Goal: Information Seeking & Learning: Learn about a topic

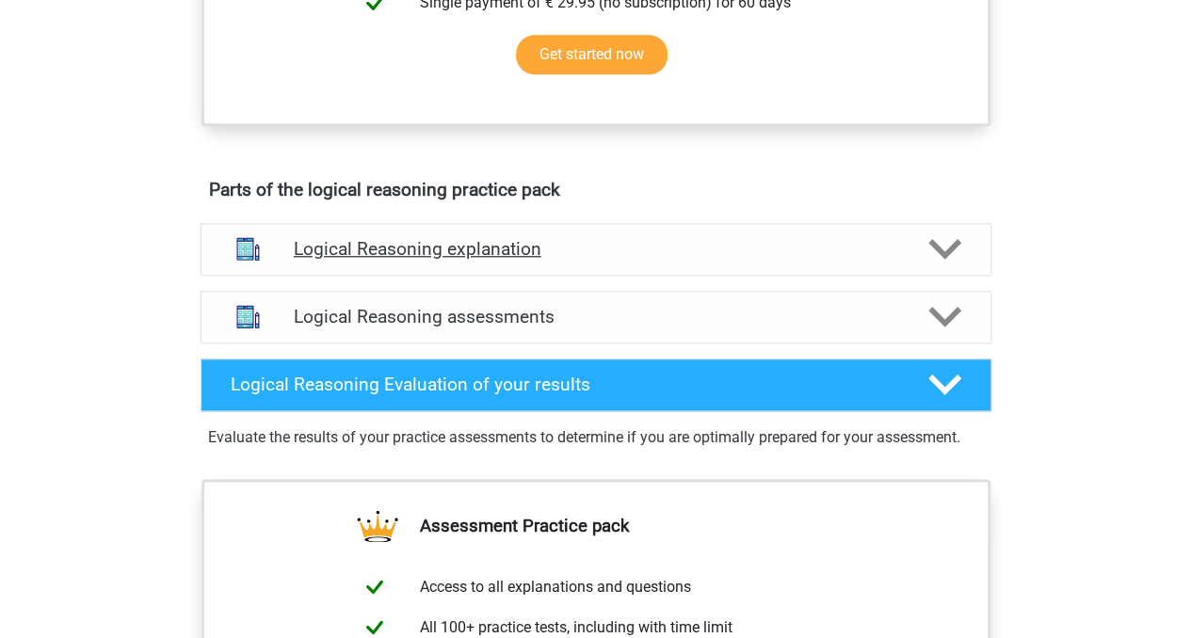
scroll to position [941, 0]
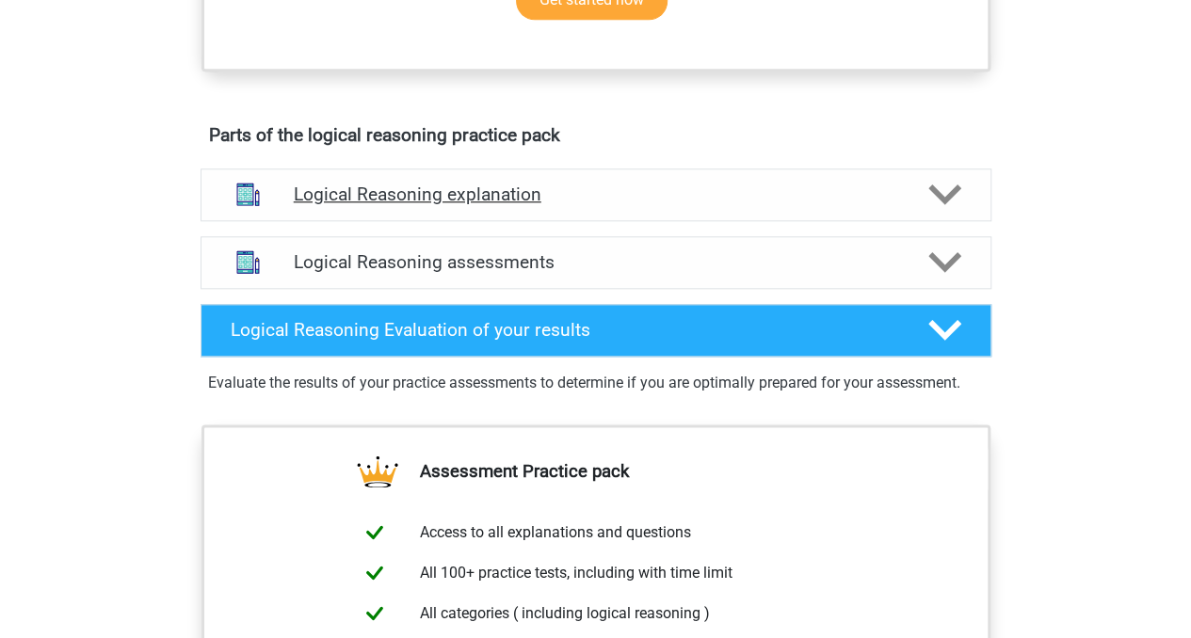
click at [515, 205] on h4 "Logical Reasoning explanation" at bounding box center [596, 195] width 604 height 22
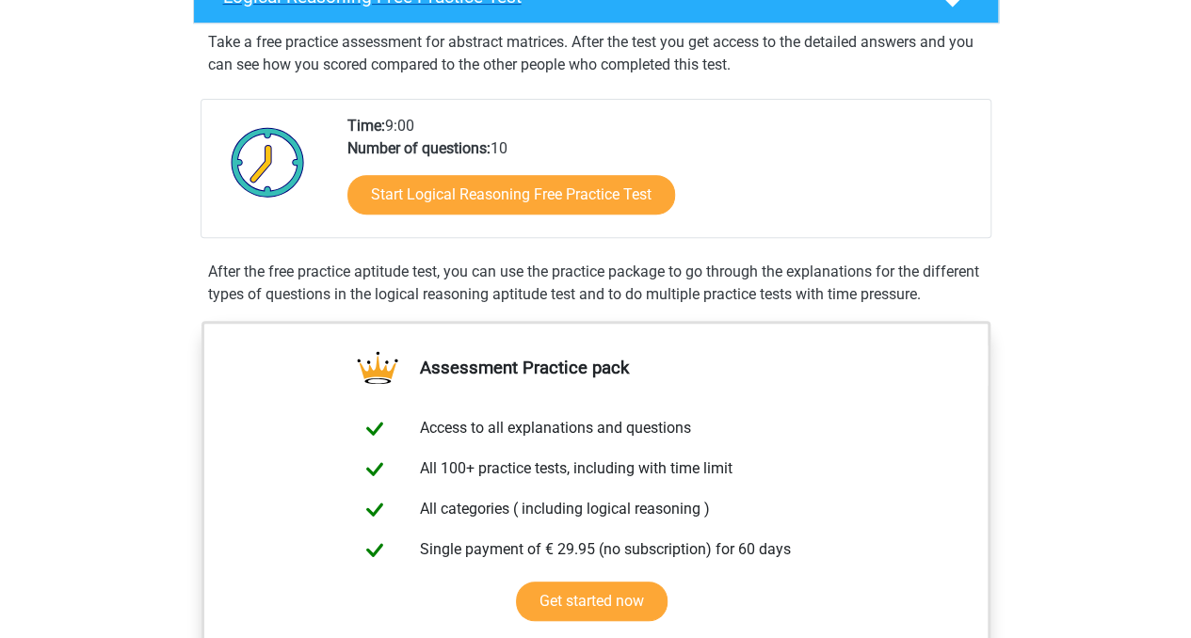
scroll to position [94, 0]
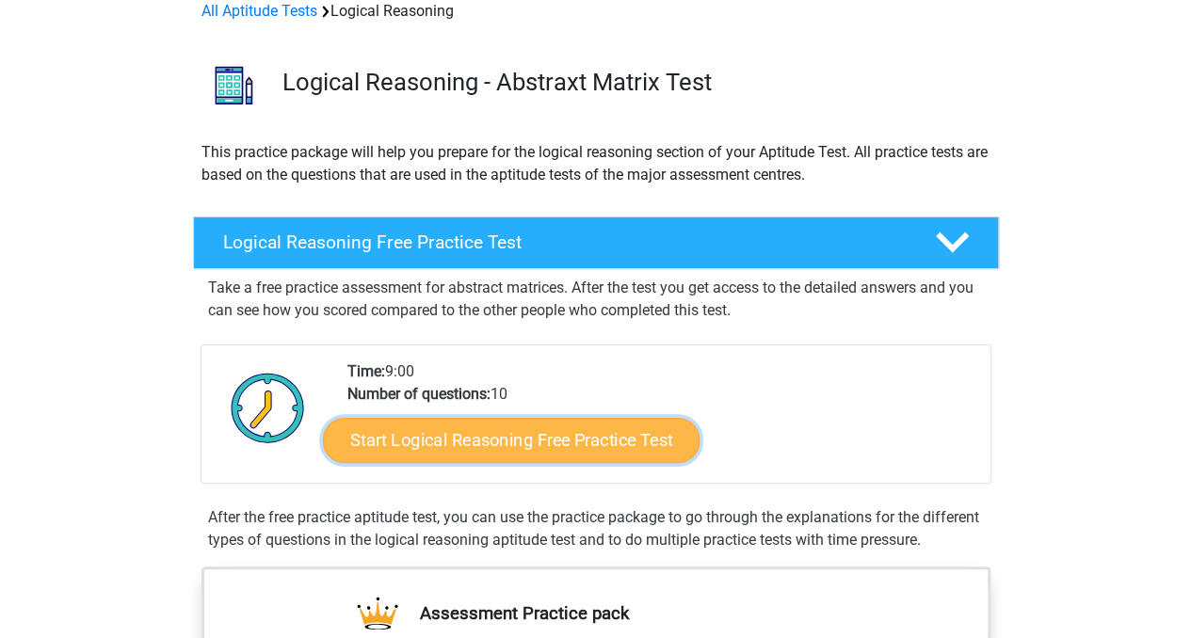
click at [541, 443] on link "Start Logical Reasoning Free Practice Test" at bounding box center [511, 439] width 376 height 45
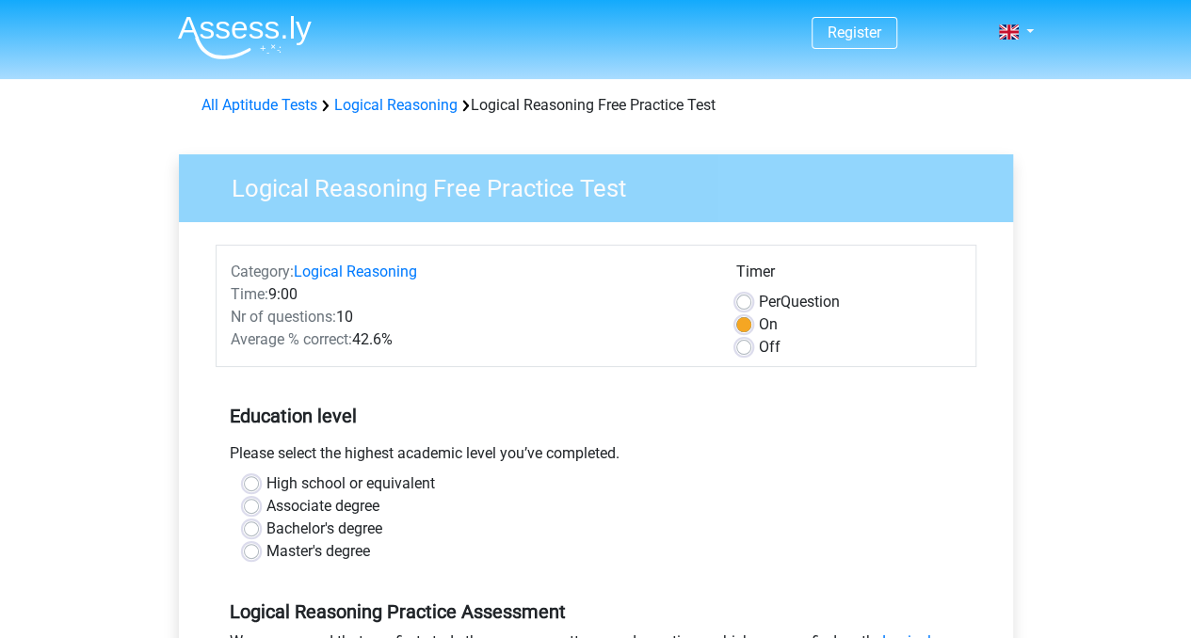
click at [266, 551] on label "Master's degree" at bounding box center [318, 551] width 104 height 23
click at [250, 551] on input "Master's degree" at bounding box center [251, 549] width 15 height 19
radio input "true"
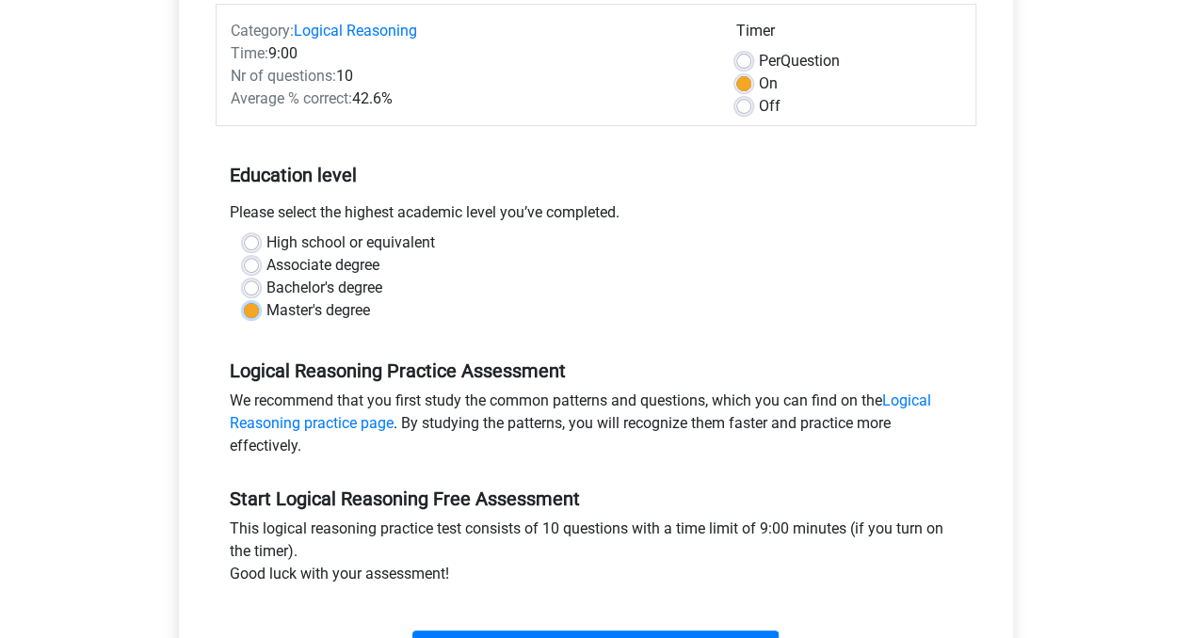
scroll to position [376, 0]
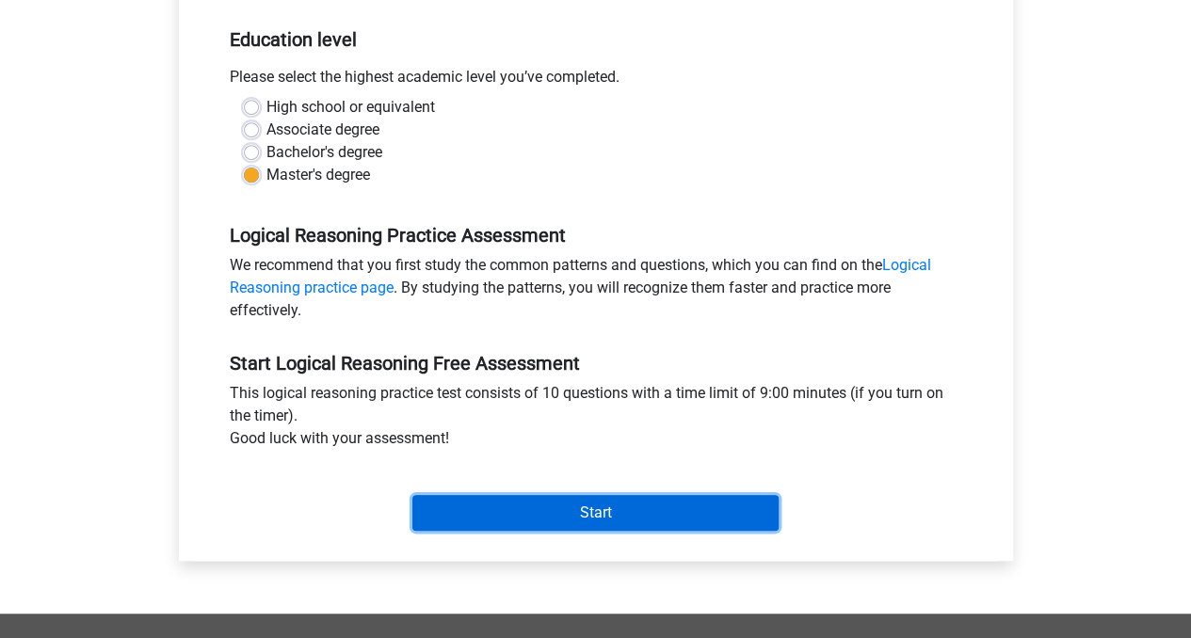
click at [557, 521] on input "Start" at bounding box center [595, 513] width 366 height 36
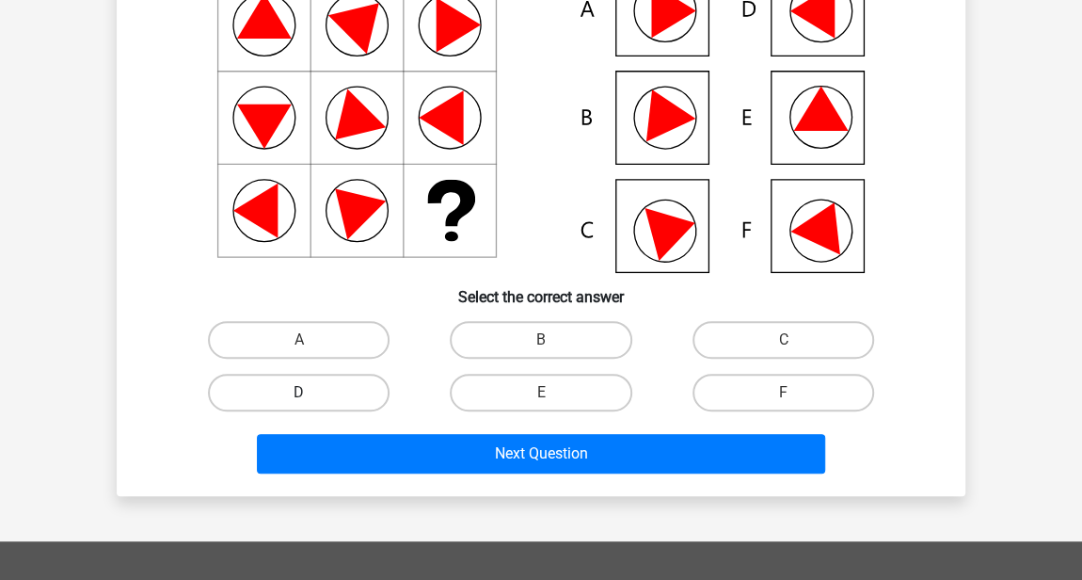
scroll to position [427, 0]
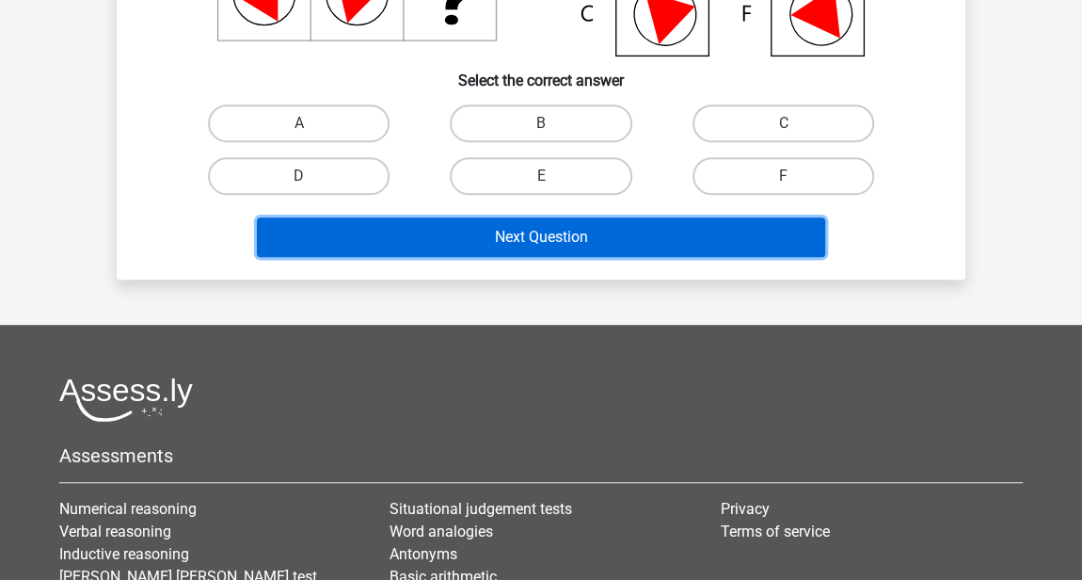
click at [458, 232] on button "Next Question" at bounding box center [541, 237] width 569 height 40
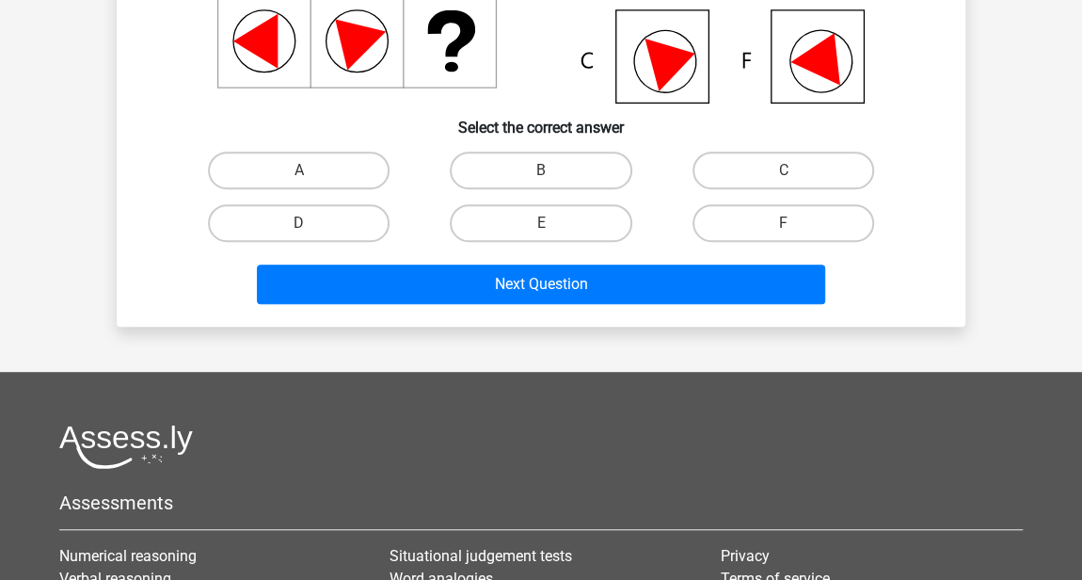
scroll to position [342, 0]
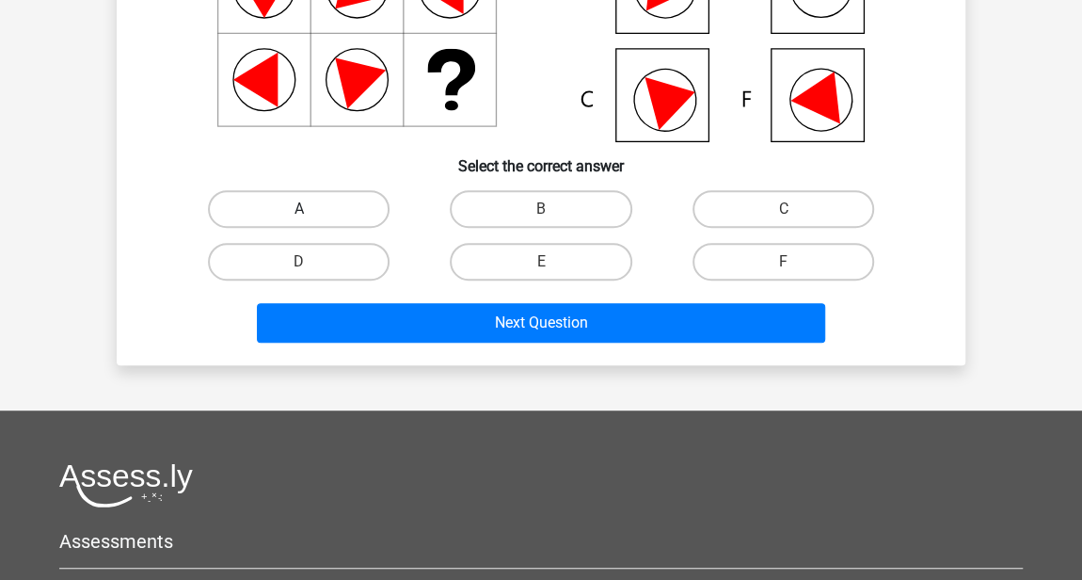
click at [338, 209] on label "A" at bounding box center [299, 209] width 182 height 38
click at [312, 209] on input "A" at bounding box center [305, 215] width 12 height 12
radio input "true"
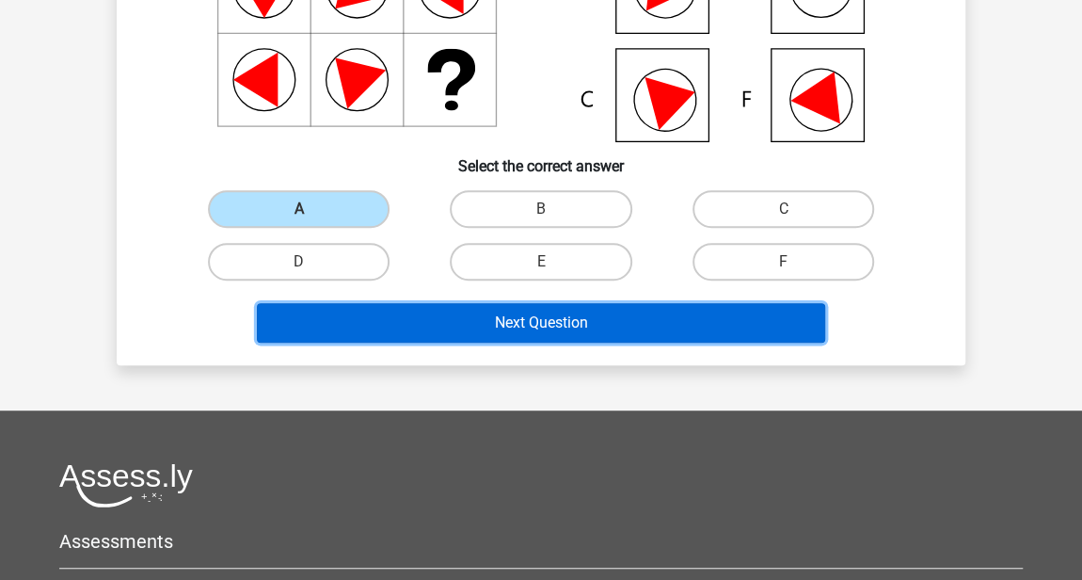
click at [410, 328] on button "Next Question" at bounding box center [541, 323] width 569 height 40
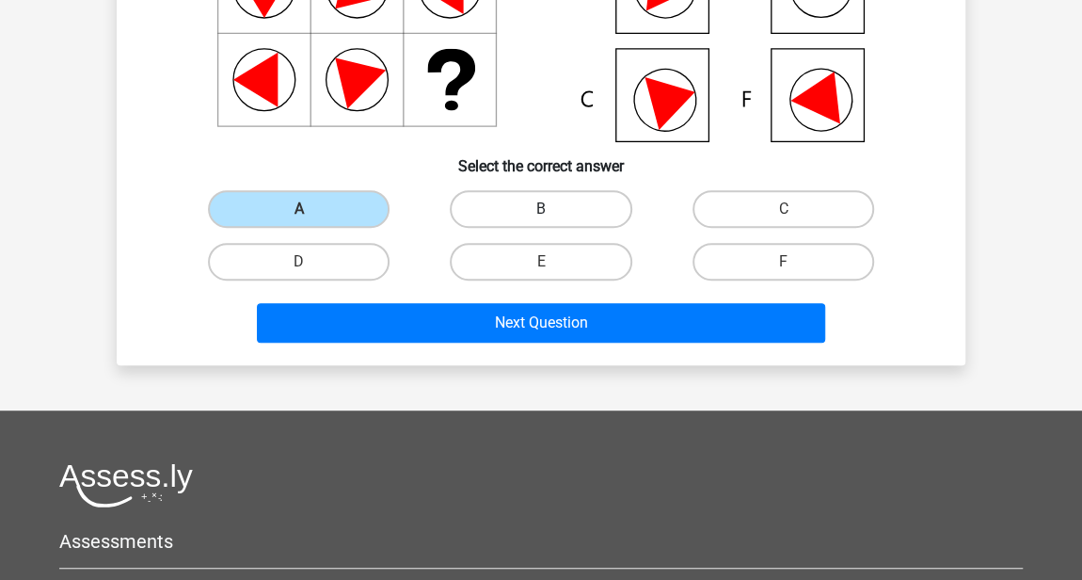
click at [506, 214] on label "B" at bounding box center [541, 209] width 182 height 38
click at [541, 214] on input "B" at bounding box center [547, 215] width 12 height 12
radio input "true"
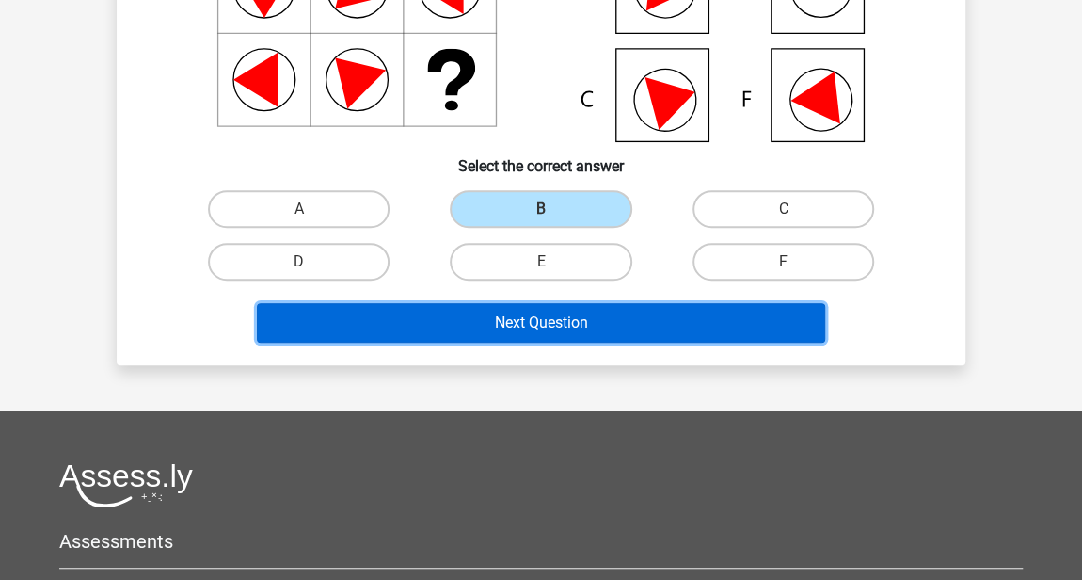
click at [505, 310] on button "Next Question" at bounding box center [541, 323] width 569 height 40
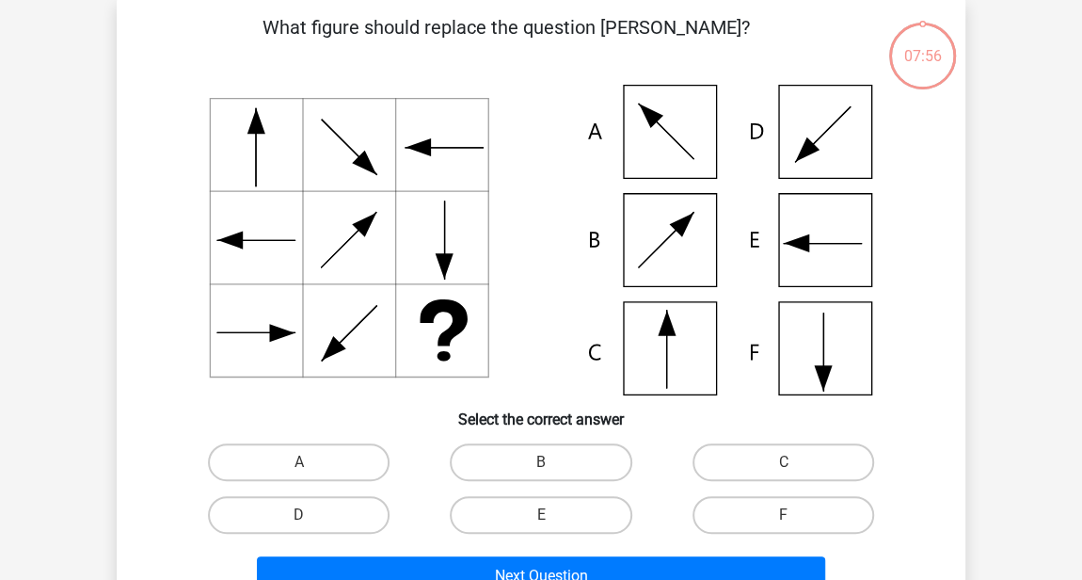
scroll to position [87, 0]
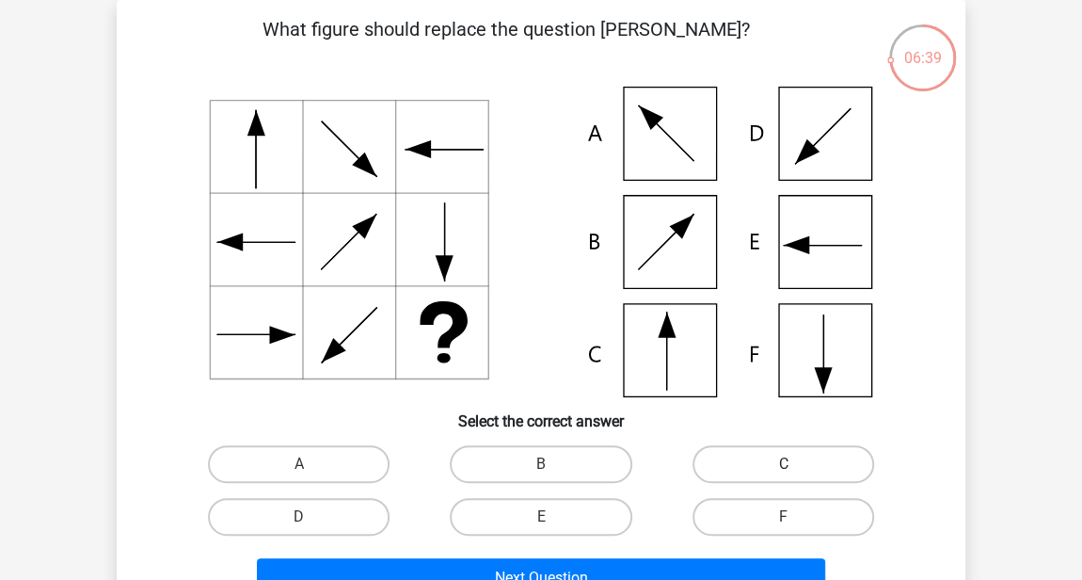
click at [737, 472] on label "C" at bounding box center [784, 464] width 182 height 38
click at [783, 472] on input "C" at bounding box center [789, 470] width 12 height 12
radio input "true"
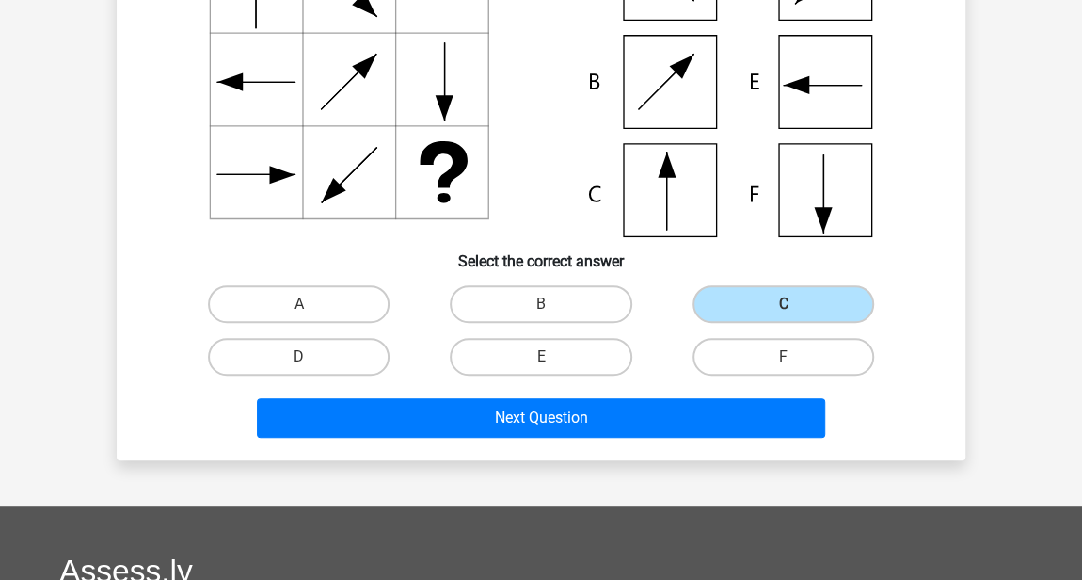
scroll to position [257, 0]
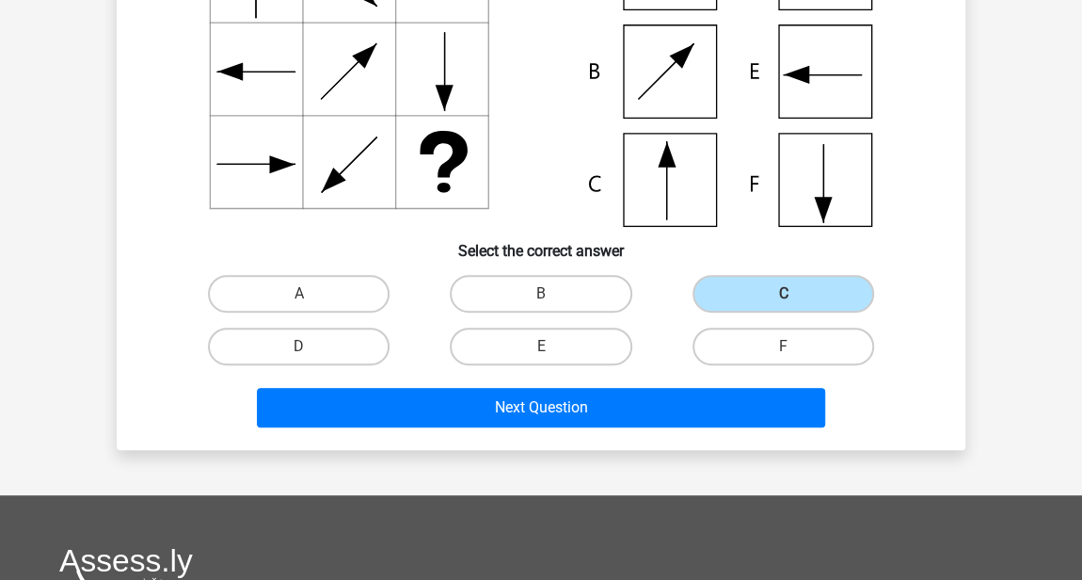
click at [680, 429] on div "Next Question" at bounding box center [541, 411] width 727 height 47
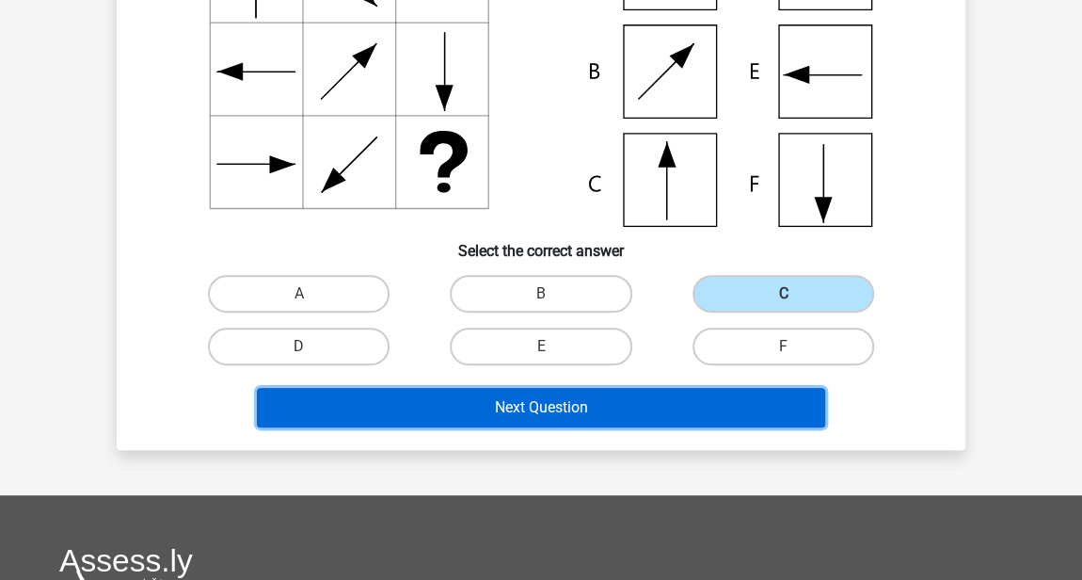
click at [682, 408] on button "Next Question" at bounding box center [541, 408] width 569 height 40
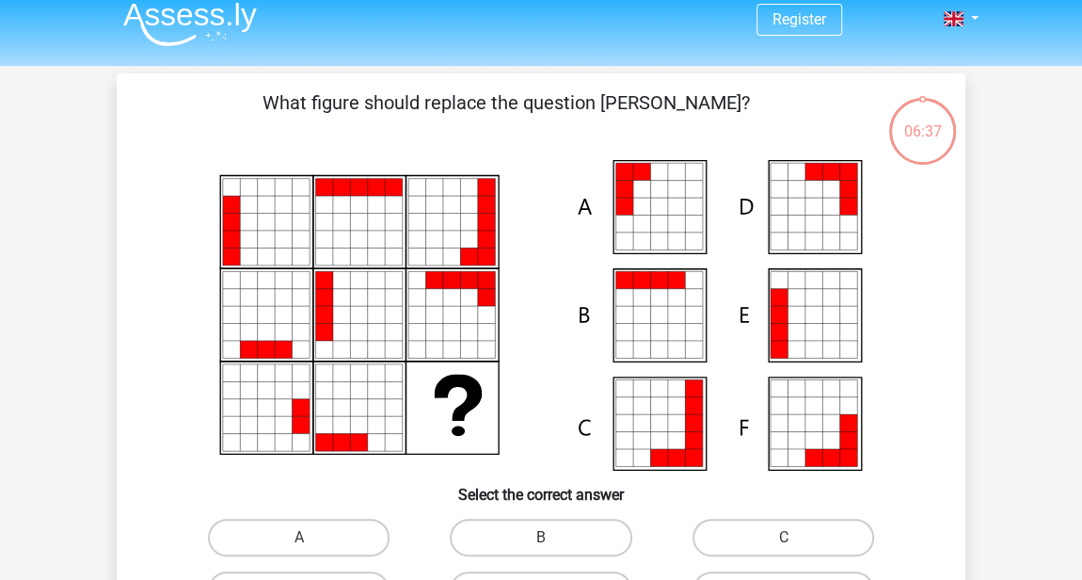
scroll to position [0, 0]
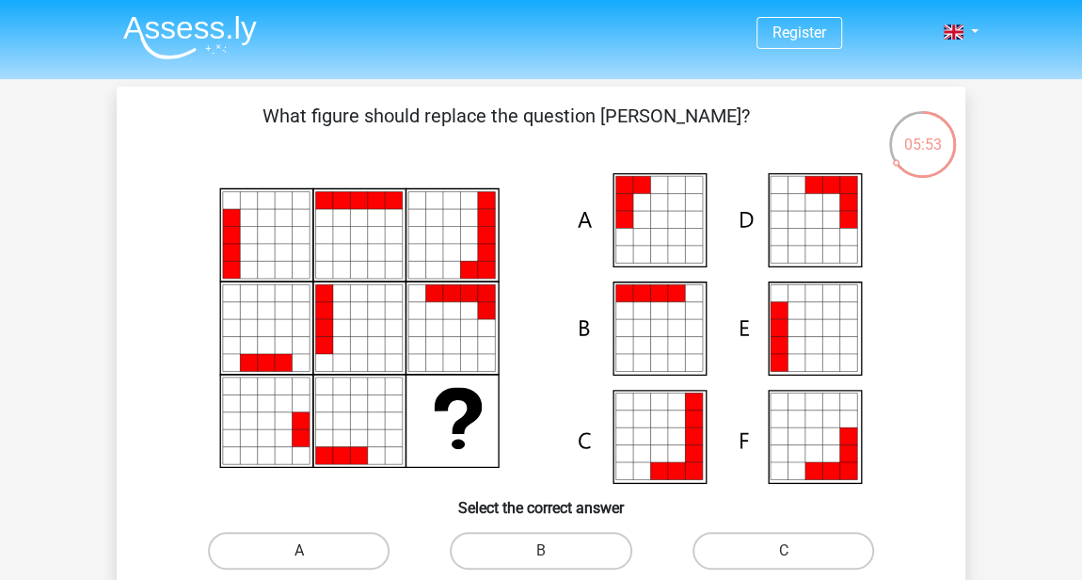
click at [309, 548] on label "A" at bounding box center [299, 551] width 182 height 38
click at [309, 551] on input "A" at bounding box center [305, 557] width 12 height 12
radio input "true"
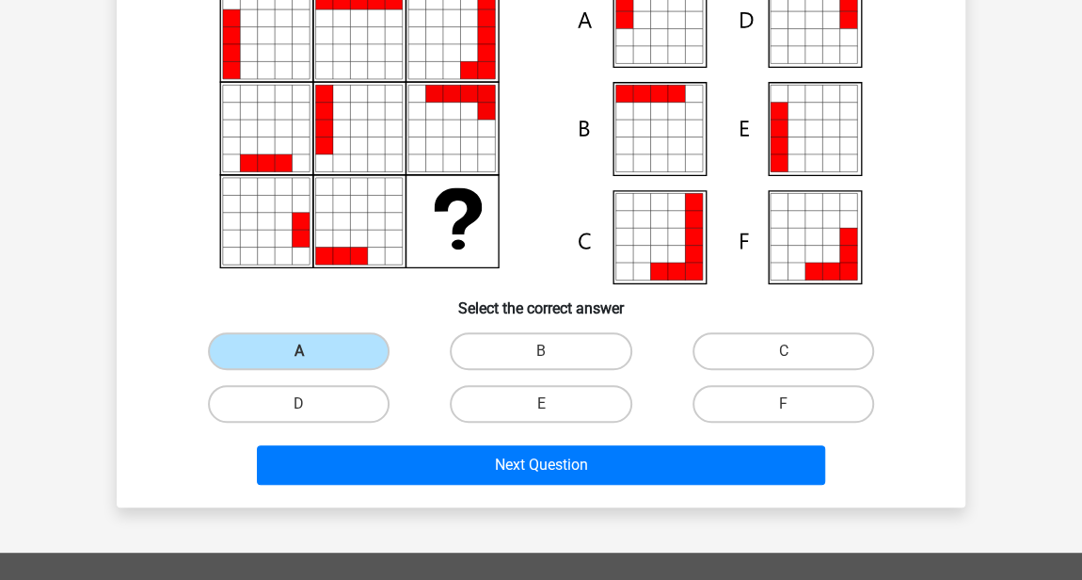
scroll to position [256, 0]
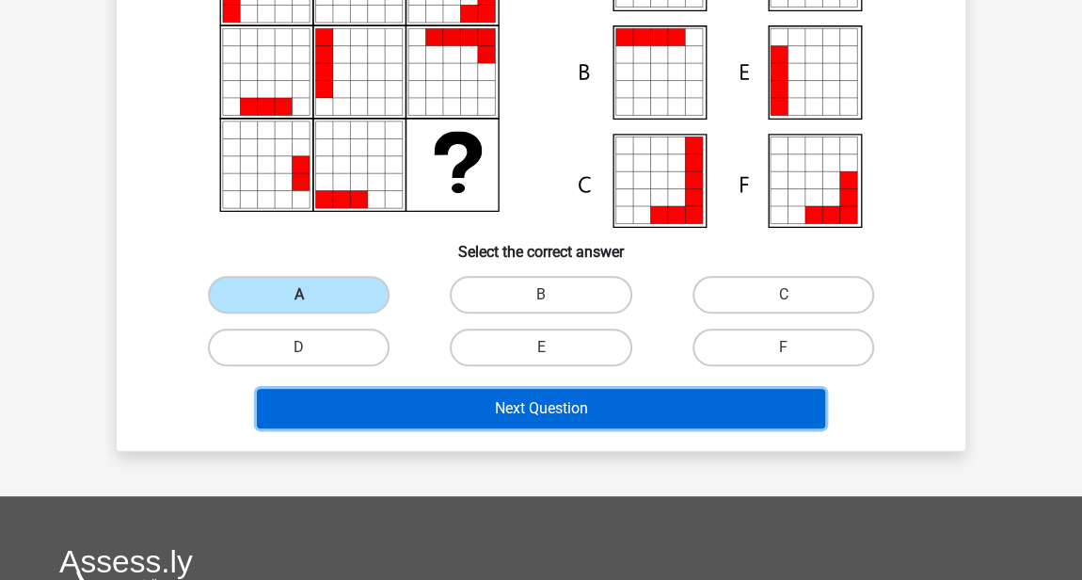
click at [465, 401] on button "Next Question" at bounding box center [541, 409] width 569 height 40
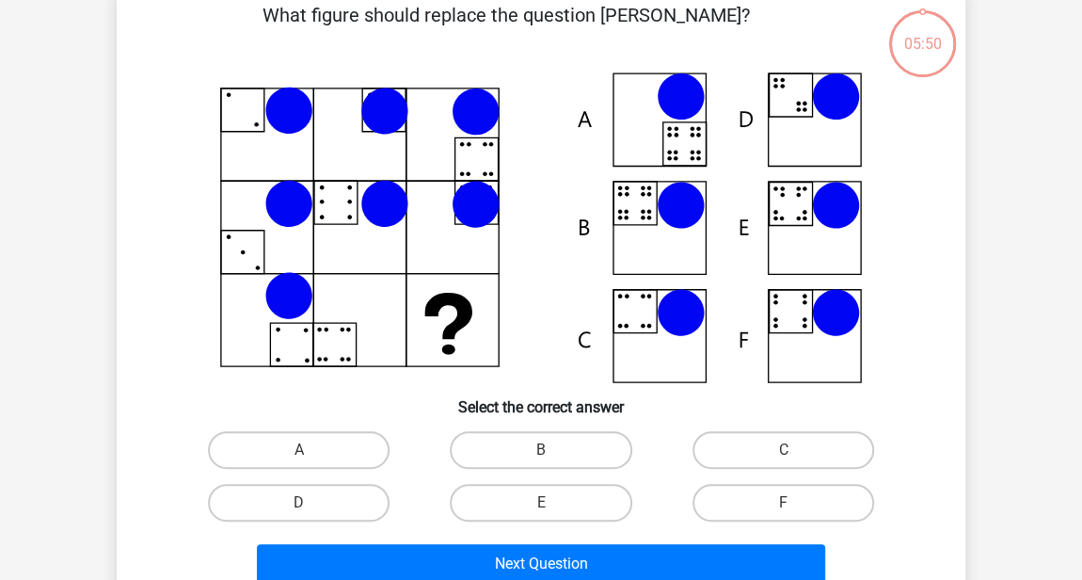
scroll to position [87, 0]
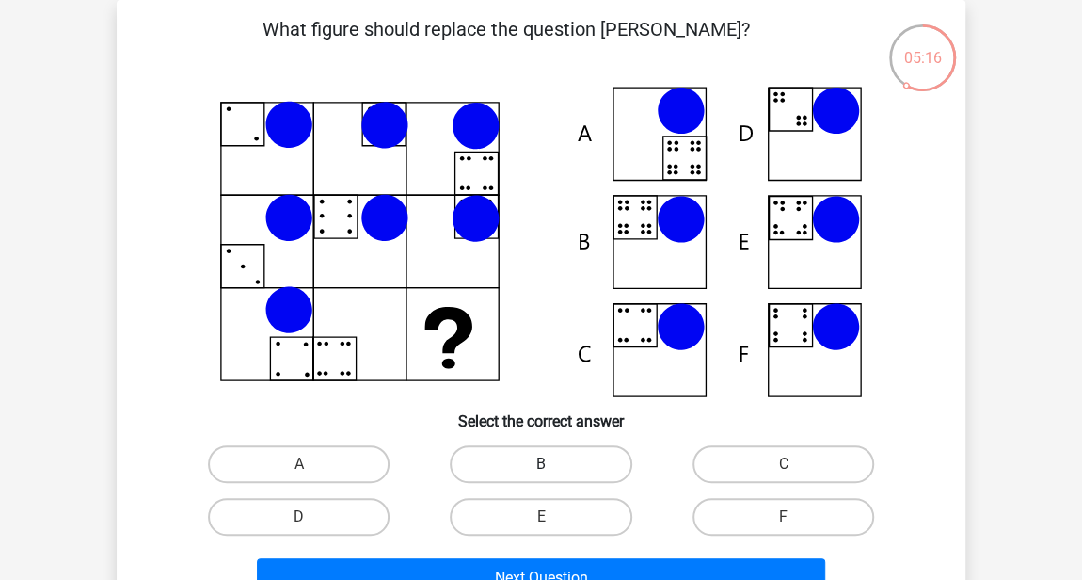
click at [570, 454] on label "B" at bounding box center [541, 464] width 182 height 38
click at [553, 464] on input "B" at bounding box center [547, 470] width 12 height 12
radio input "true"
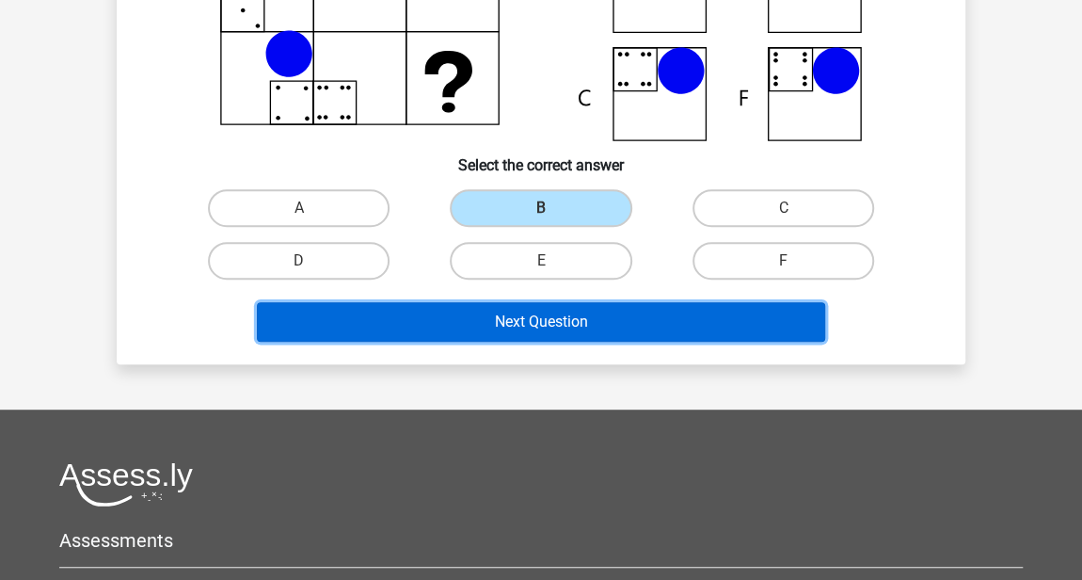
click at [605, 313] on button "Next Question" at bounding box center [541, 322] width 569 height 40
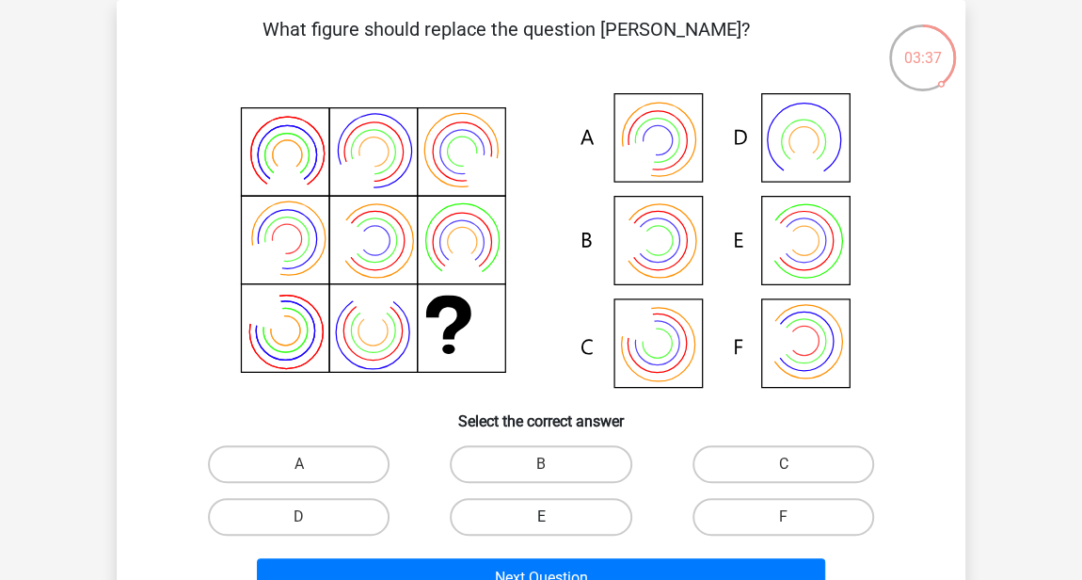
drag, startPoint x: 563, startPoint y: 508, endPoint x: 571, endPoint y: 503, distance: 10.2
click at [563, 508] on label "E" at bounding box center [541, 517] width 182 height 38
click at [553, 517] on input "E" at bounding box center [547, 523] width 12 height 12
radio input "true"
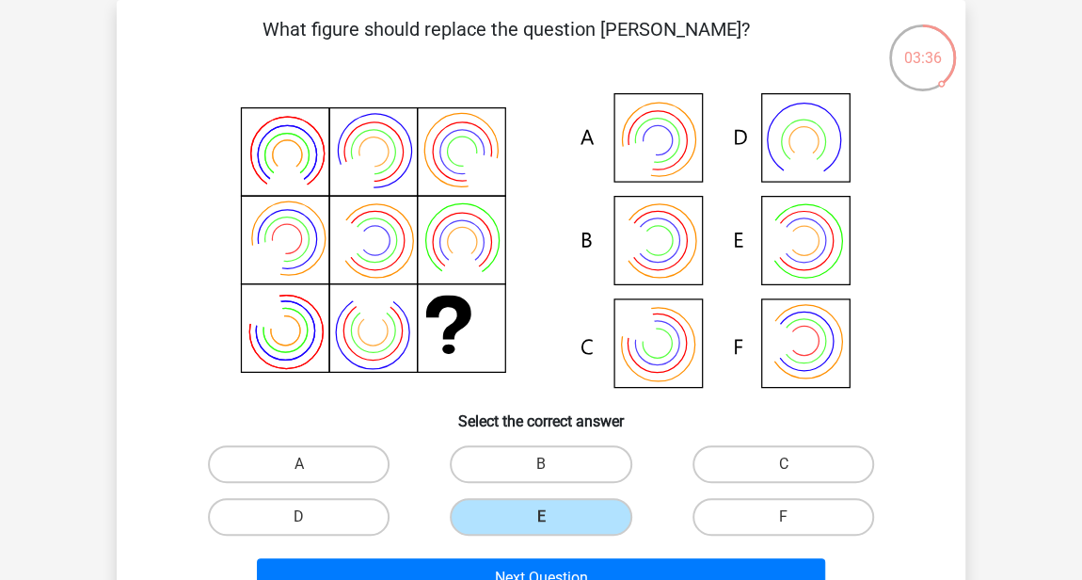
scroll to position [343, 0]
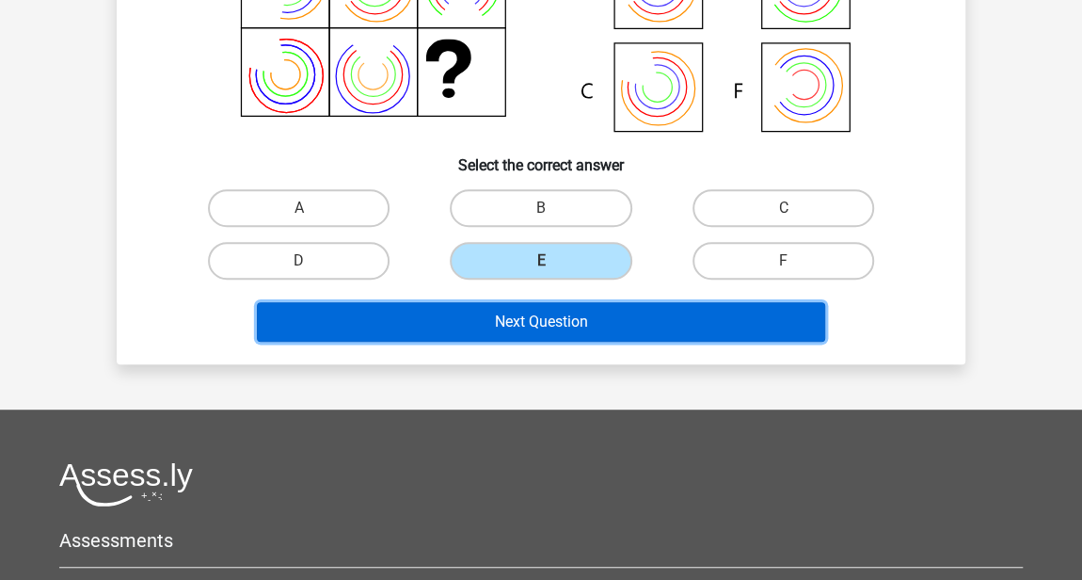
click at [552, 310] on button "Next Question" at bounding box center [541, 322] width 569 height 40
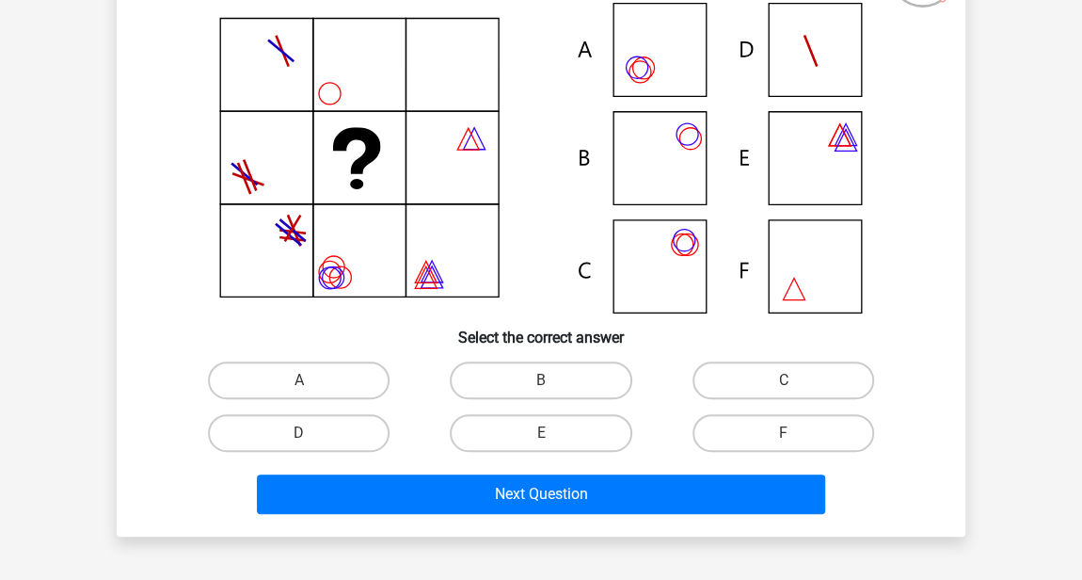
scroll to position [85, 0]
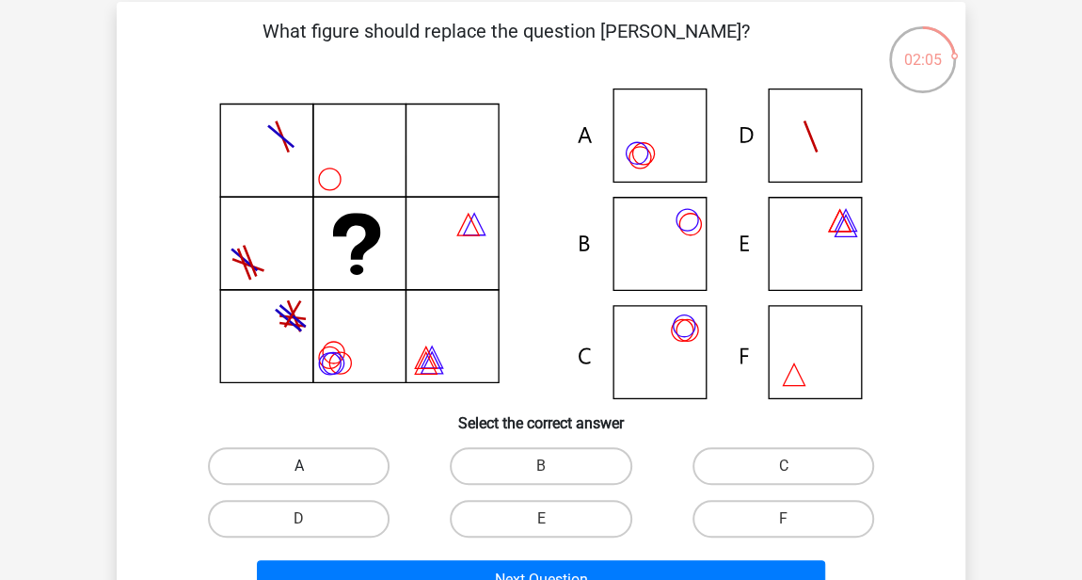
click at [312, 460] on label "A" at bounding box center [299, 466] width 182 height 38
click at [312, 466] on input "A" at bounding box center [305, 472] width 12 height 12
radio input "true"
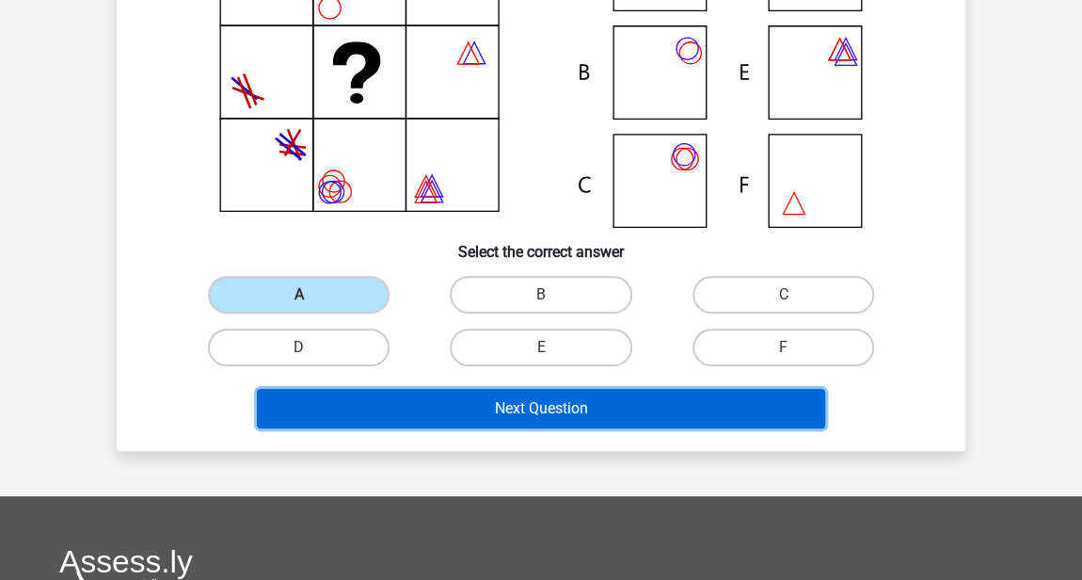
click at [369, 404] on button "Next Question" at bounding box center [541, 409] width 569 height 40
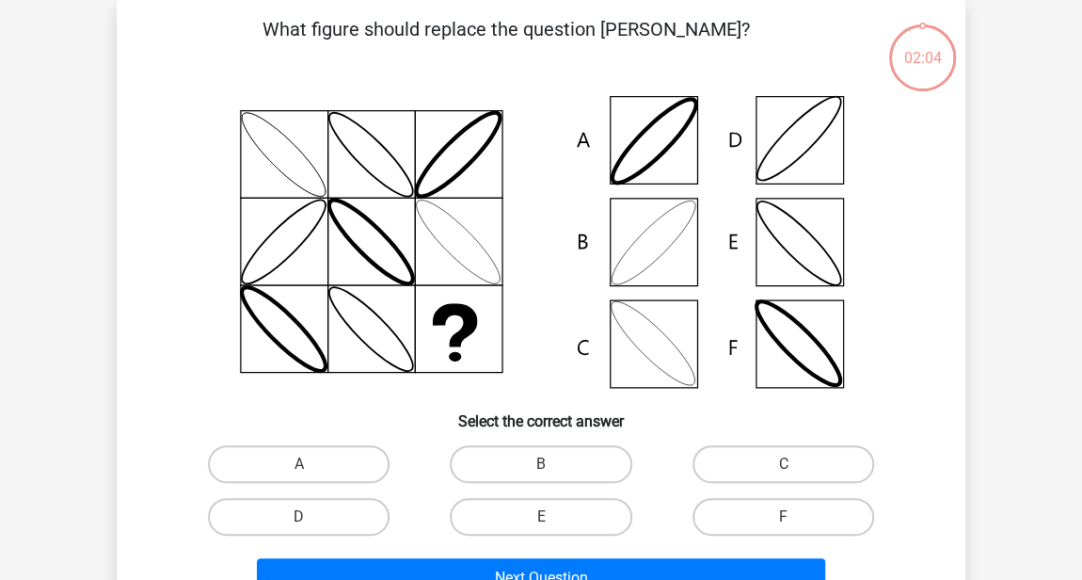
scroll to position [87, 0]
click at [531, 455] on label "B" at bounding box center [541, 464] width 182 height 38
click at [541, 464] on input "B" at bounding box center [547, 470] width 12 height 12
radio input "true"
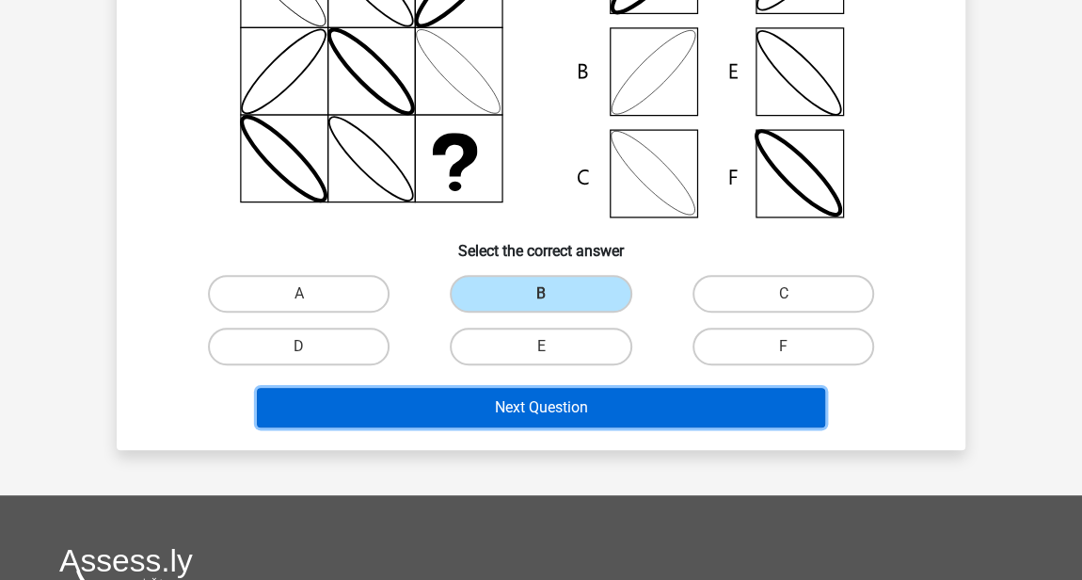
click at [530, 407] on button "Next Question" at bounding box center [541, 408] width 569 height 40
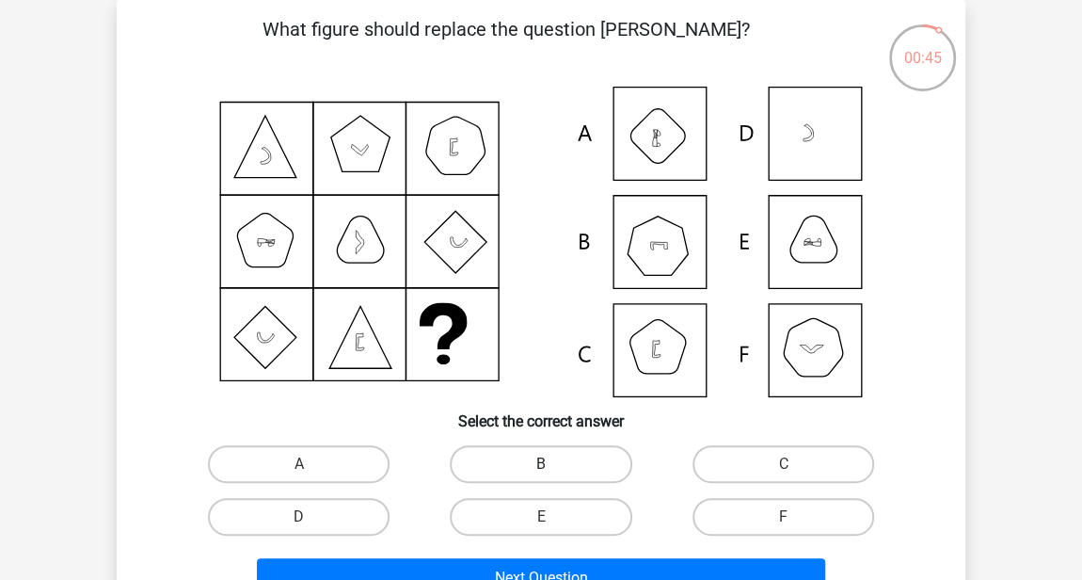
click at [607, 470] on label "B" at bounding box center [541, 464] width 182 height 38
click at [553, 470] on input "B" at bounding box center [547, 470] width 12 height 12
radio input "true"
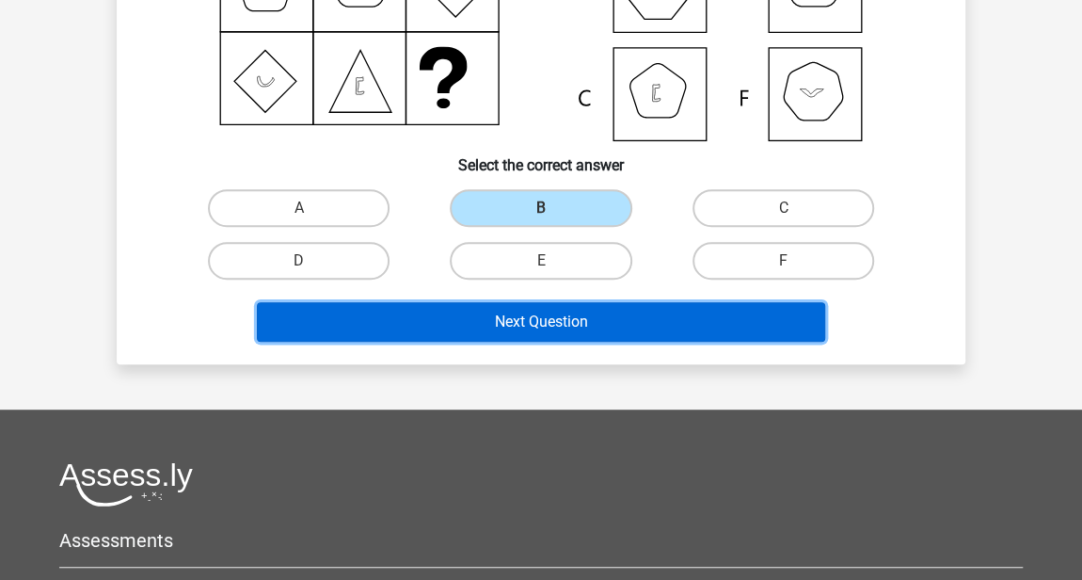
click at [592, 316] on button "Next Question" at bounding box center [541, 322] width 569 height 40
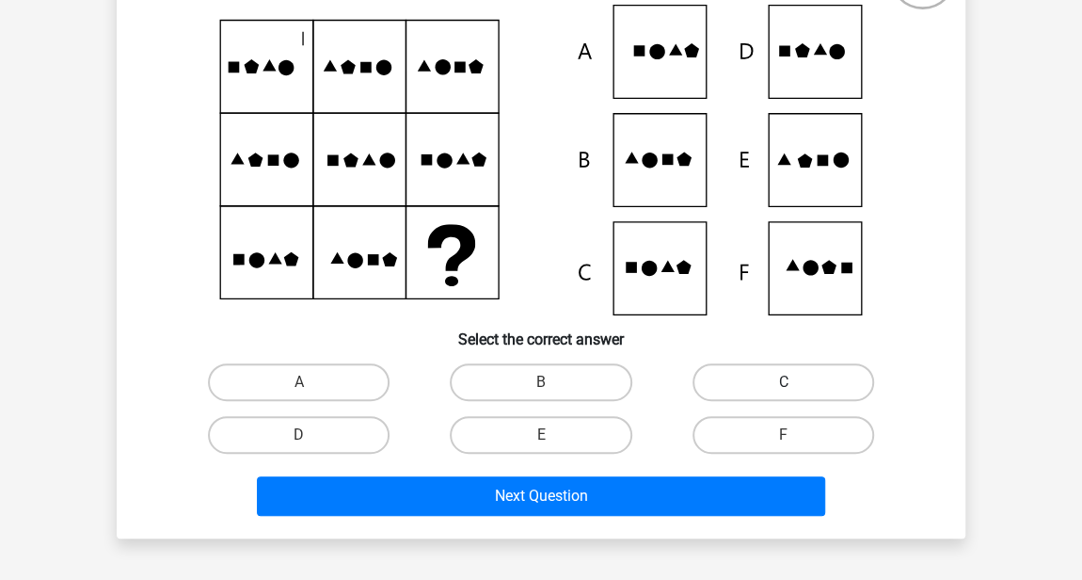
scroll to position [172, 0]
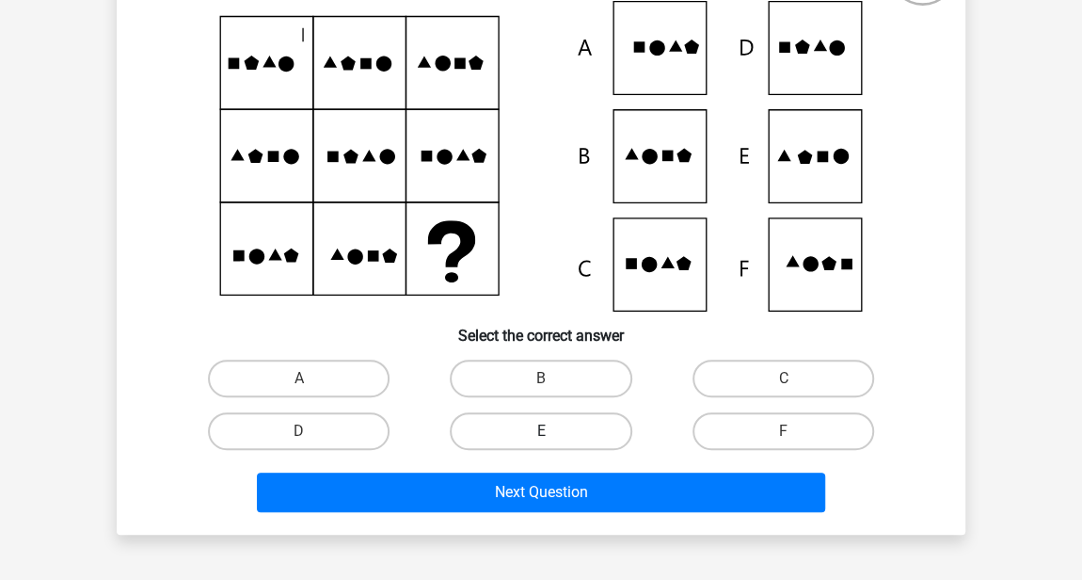
click at [606, 426] on label "E" at bounding box center [541, 431] width 182 height 38
click at [553, 431] on input "E" at bounding box center [547, 437] width 12 height 12
radio input "true"
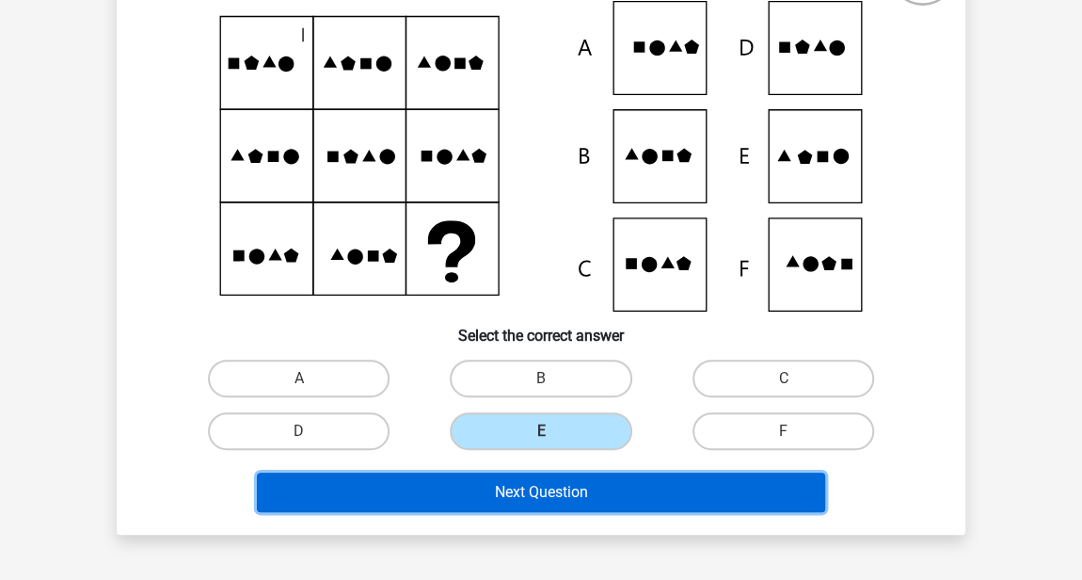
click at [622, 498] on button "Next Question" at bounding box center [541, 492] width 569 height 40
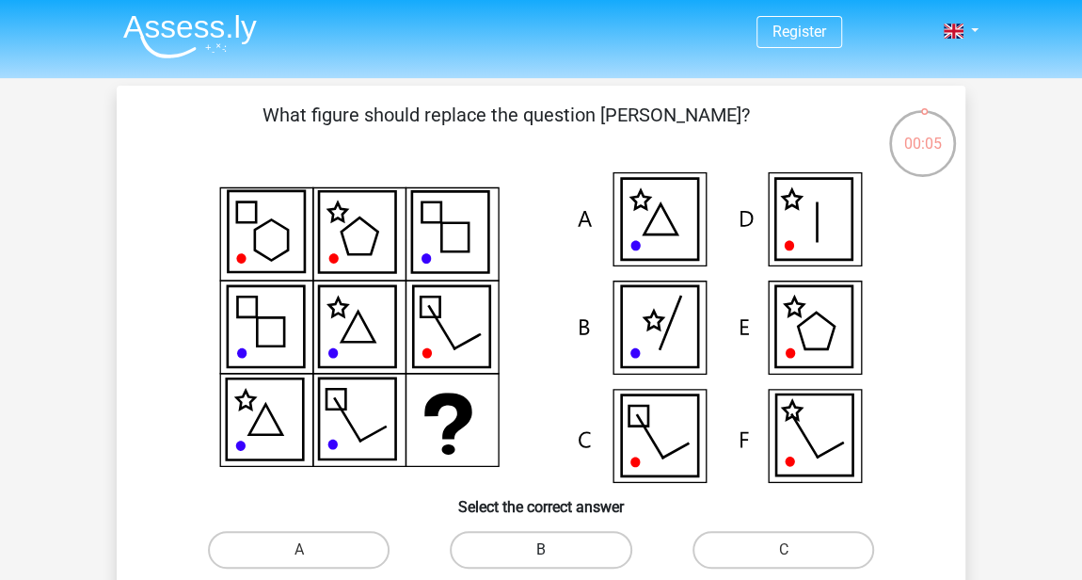
scroll to position [1, 0]
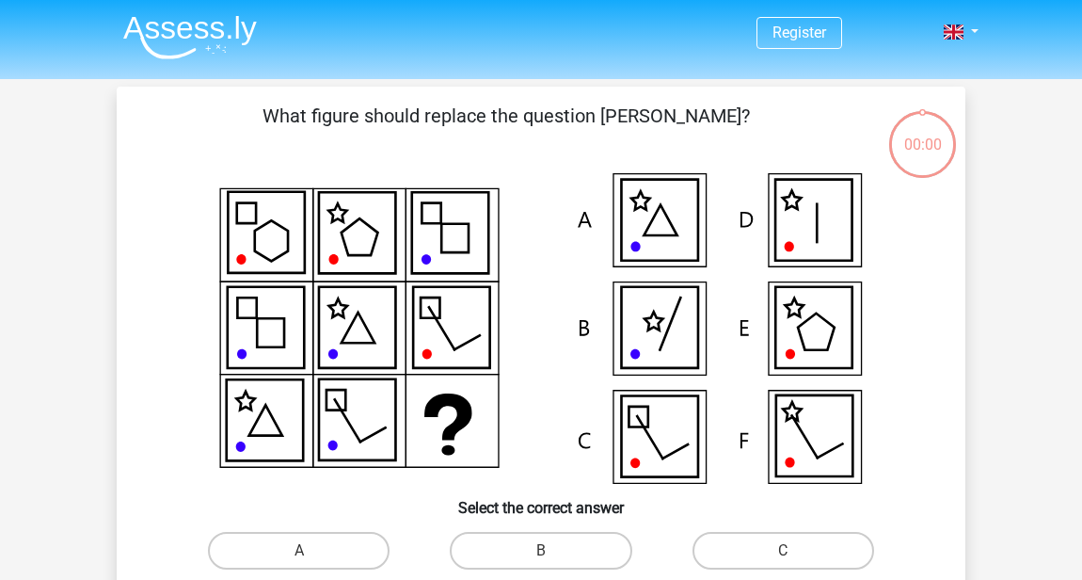
scroll to position [1, 0]
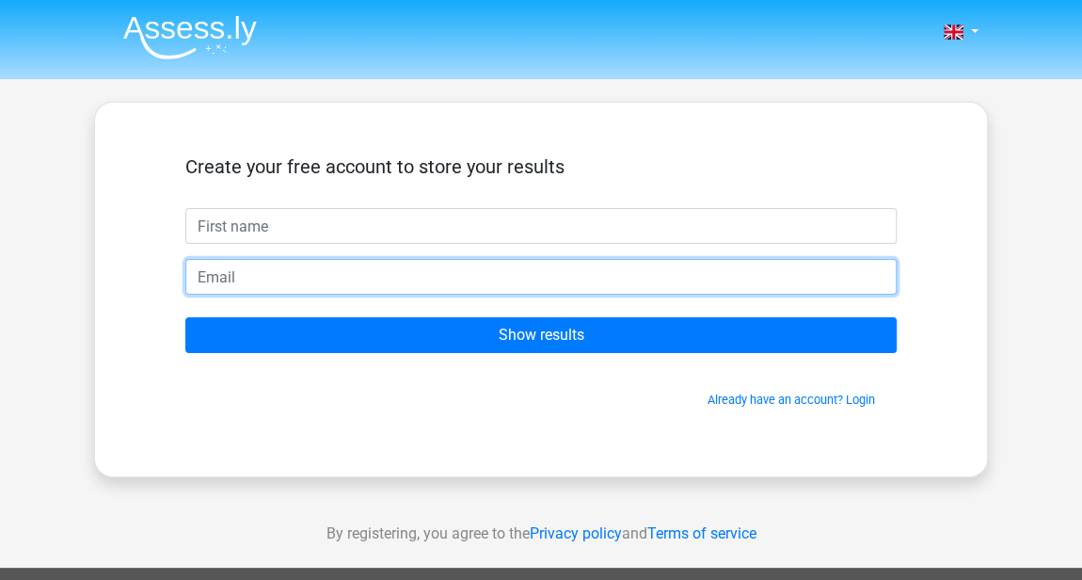
click at [272, 264] on input "email" at bounding box center [541, 277] width 712 height 36
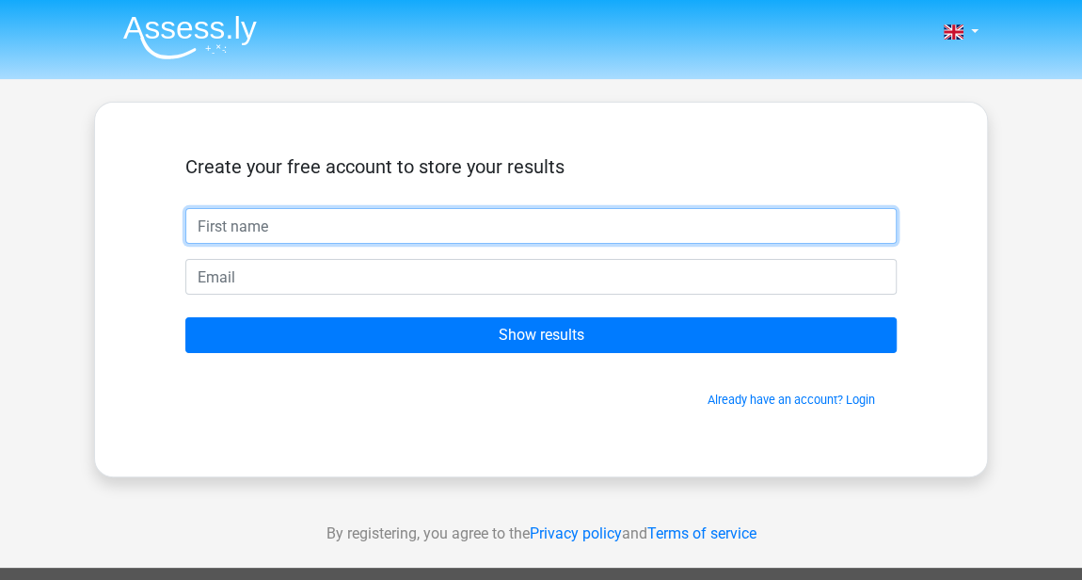
click at [278, 223] on input "text" at bounding box center [541, 226] width 712 height 36
type input "J"
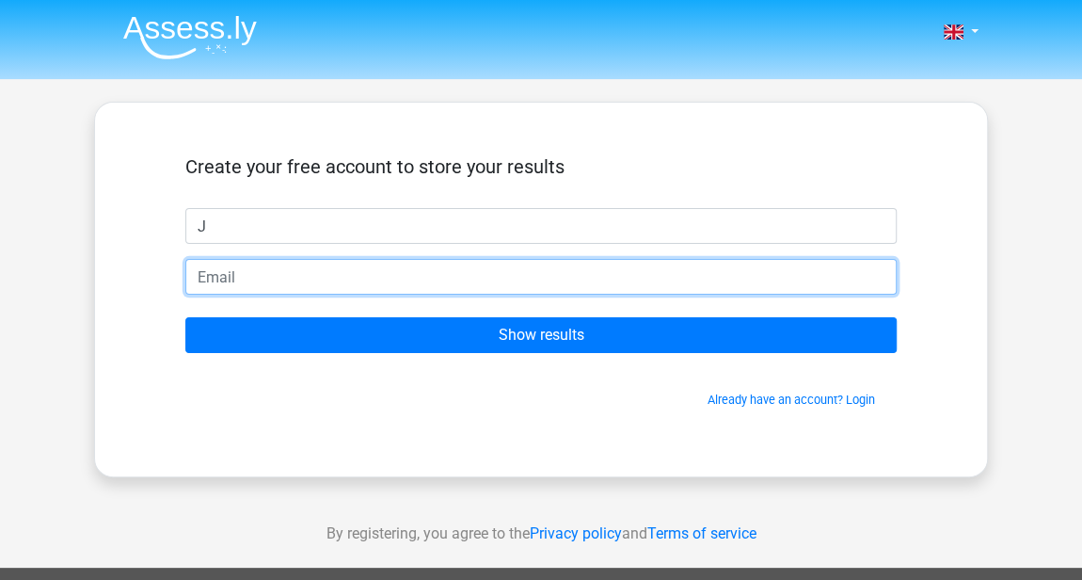
click at [348, 281] on input "email" at bounding box center [541, 277] width 712 height 36
type input "jacob_carr00@icloud.com"
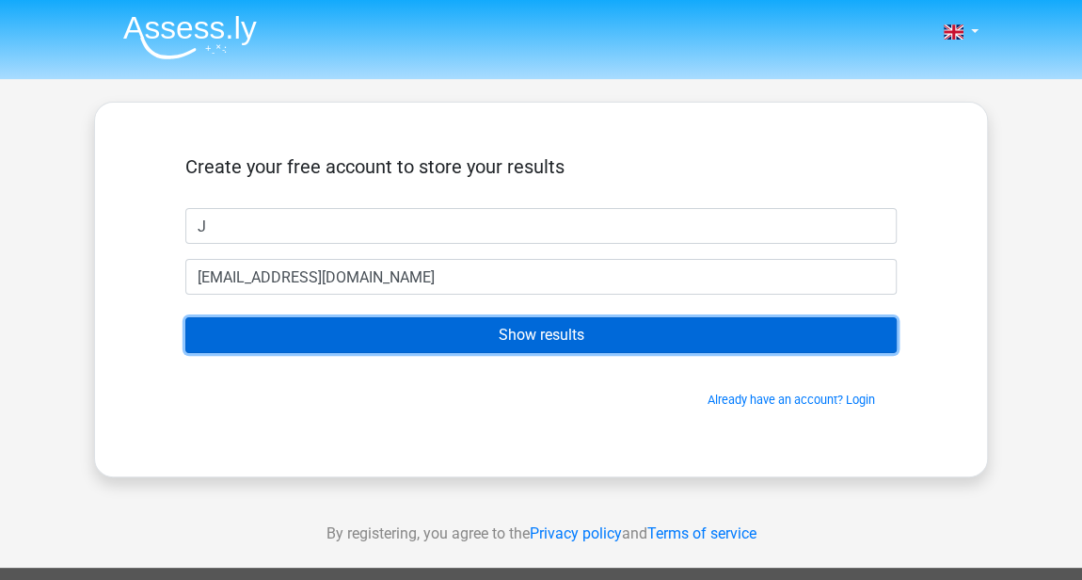
click at [329, 320] on input "Show results" at bounding box center [541, 335] width 712 height 36
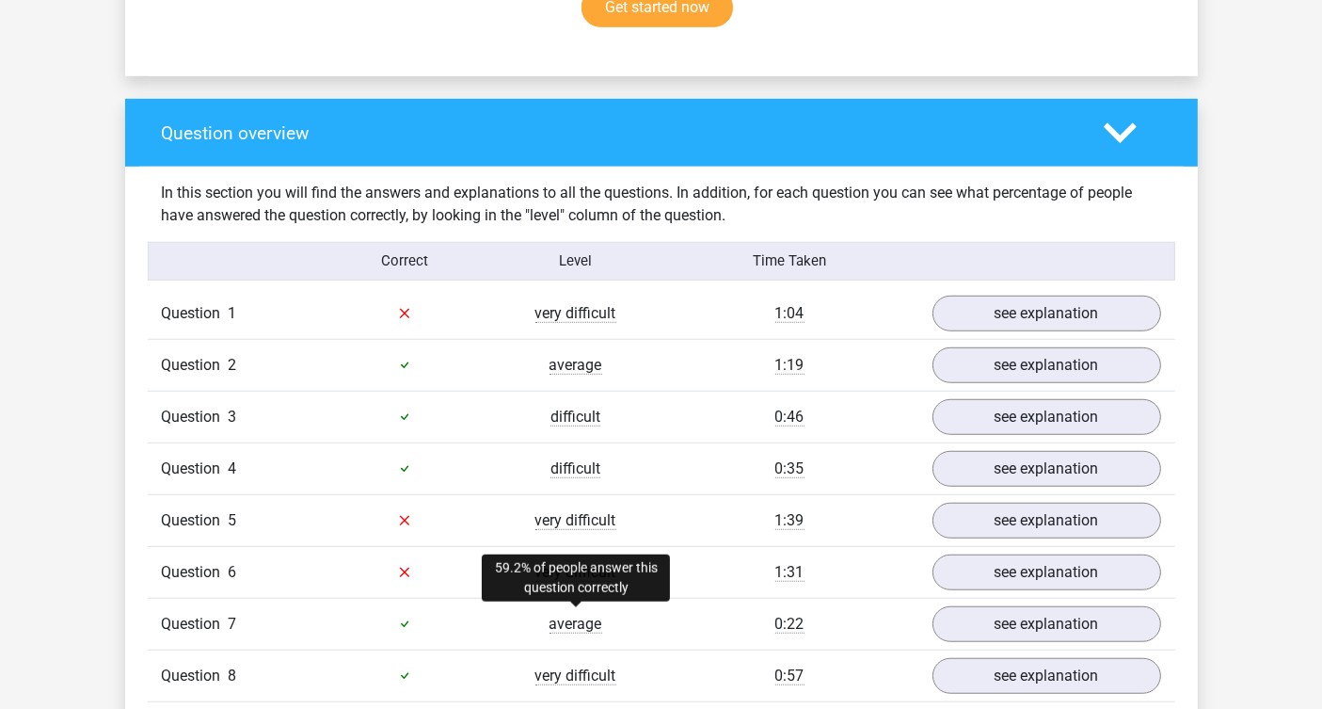
scroll to position [1275, 0]
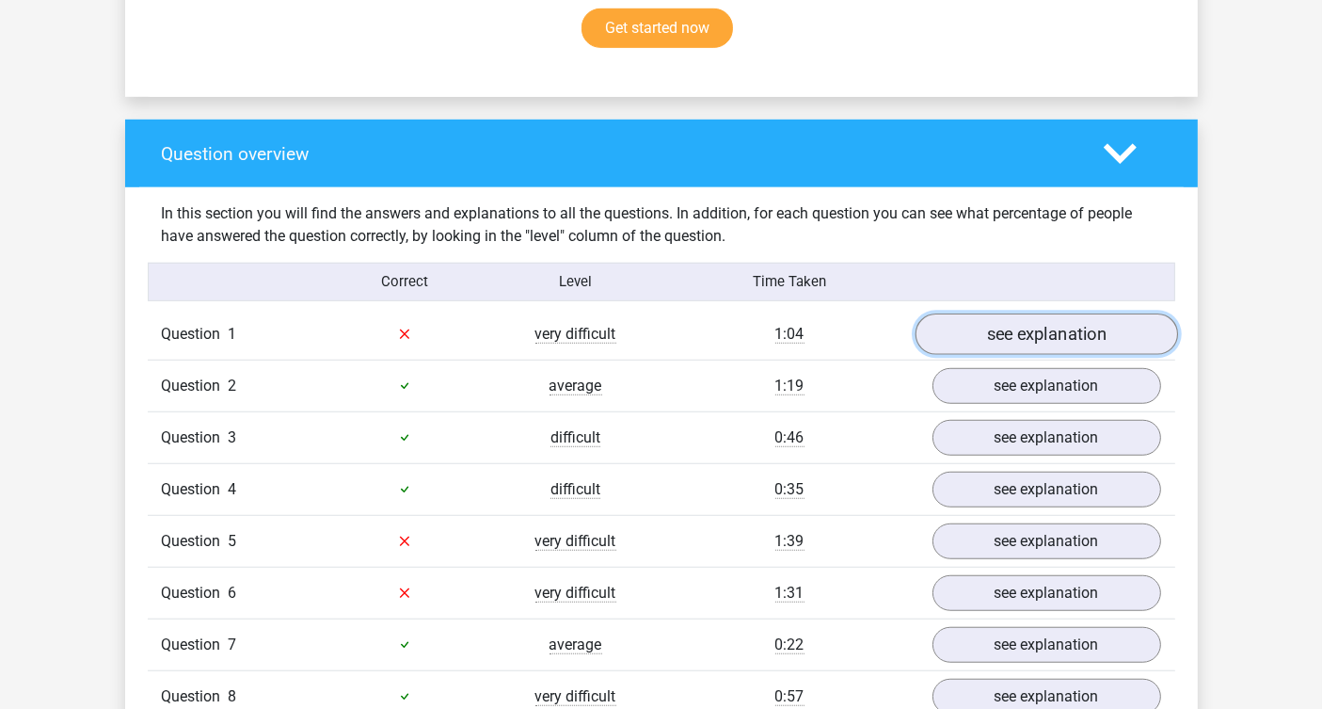
click at [965, 324] on link "see explanation" at bounding box center [1046, 333] width 263 height 41
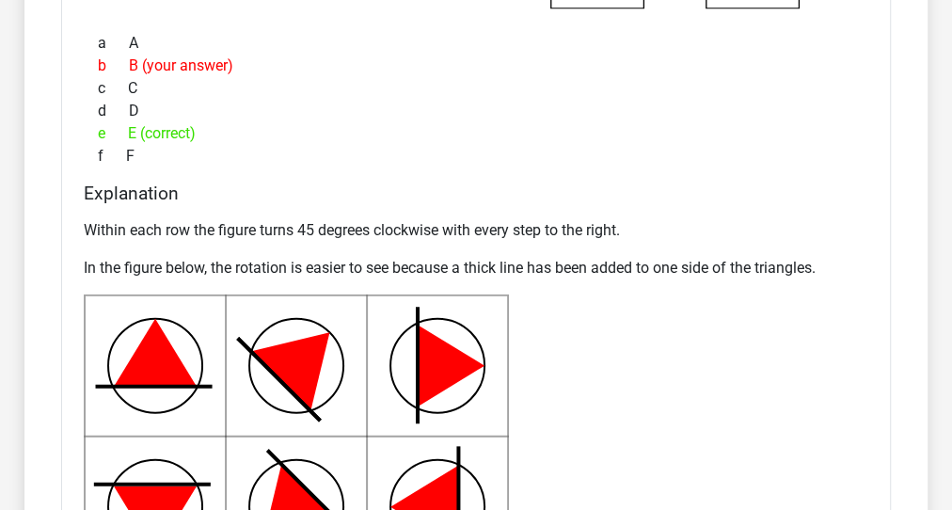
scroll to position [1953, 0]
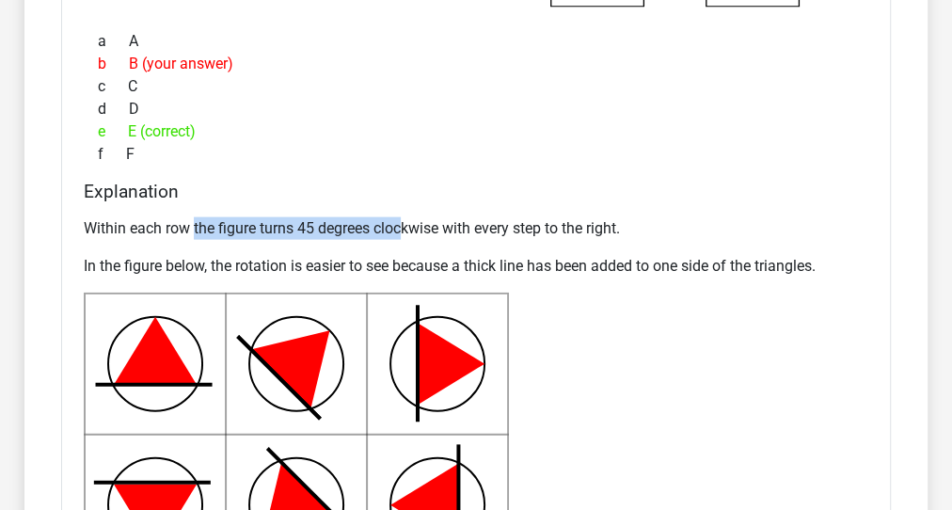
drag, startPoint x: 192, startPoint y: 231, endPoint x: 404, endPoint y: 234, distance: 211.8
click at [404, 234] on p "Within each row the figure turns 45 degrees clockwise with every step to the ri…" at bounding box center [476, 228] width 785 height 23
click at [404, 235] on p "Within each row the figure turns 45 degrees clockwise with every step to the ri…" at bounding box center [476, 228] width 785 height 23
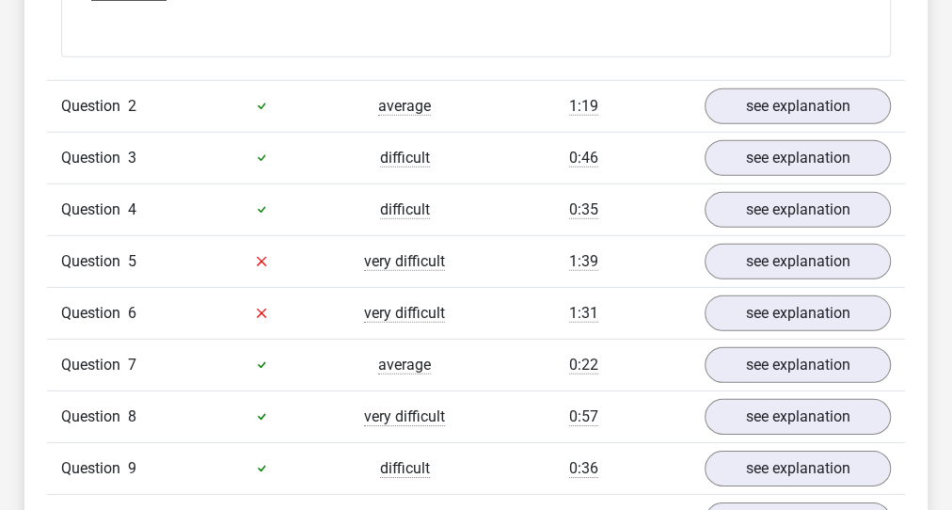
scroll to position [2706, 0]
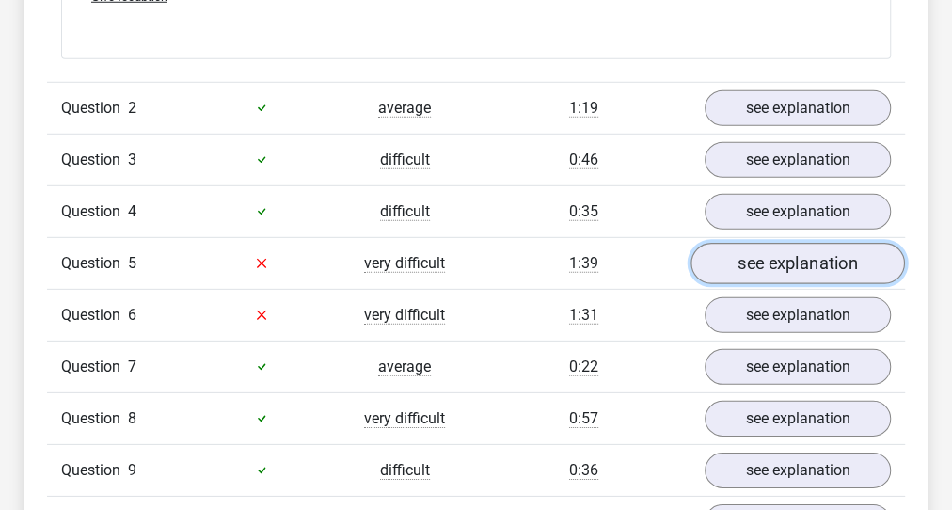
click at [720, 264] on link "see explanation" at bounding box center [798, 263] width 215 height 41
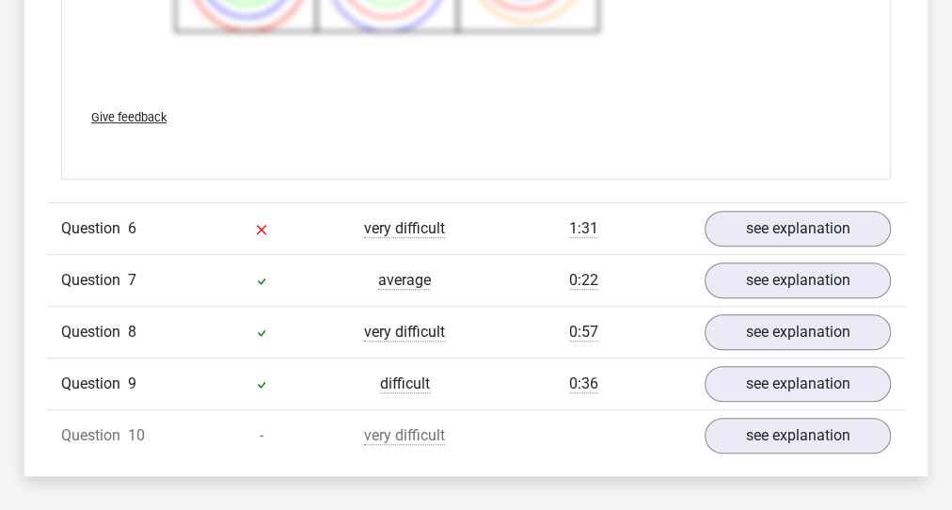
scroll to position [4061, 0]
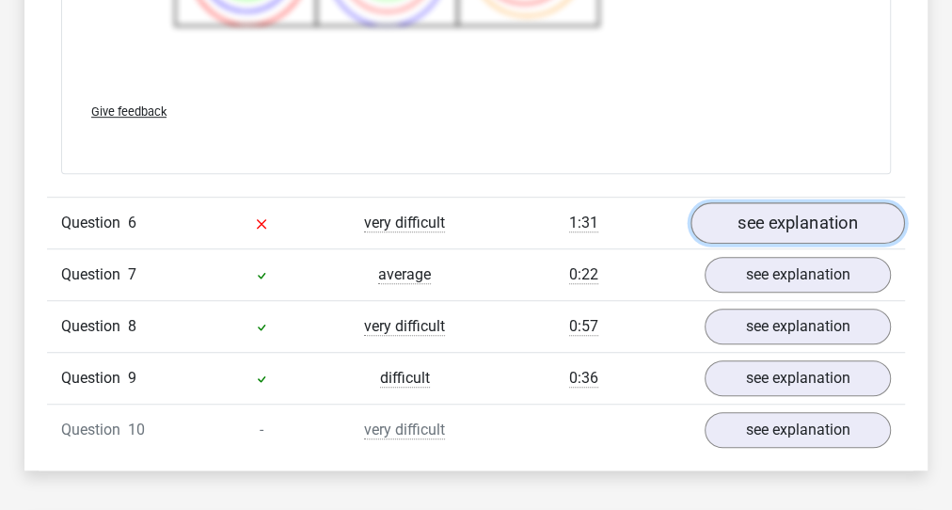
click at [745, 215] on link "see explanation" at bounding box center [798, 222] width 215 height 41
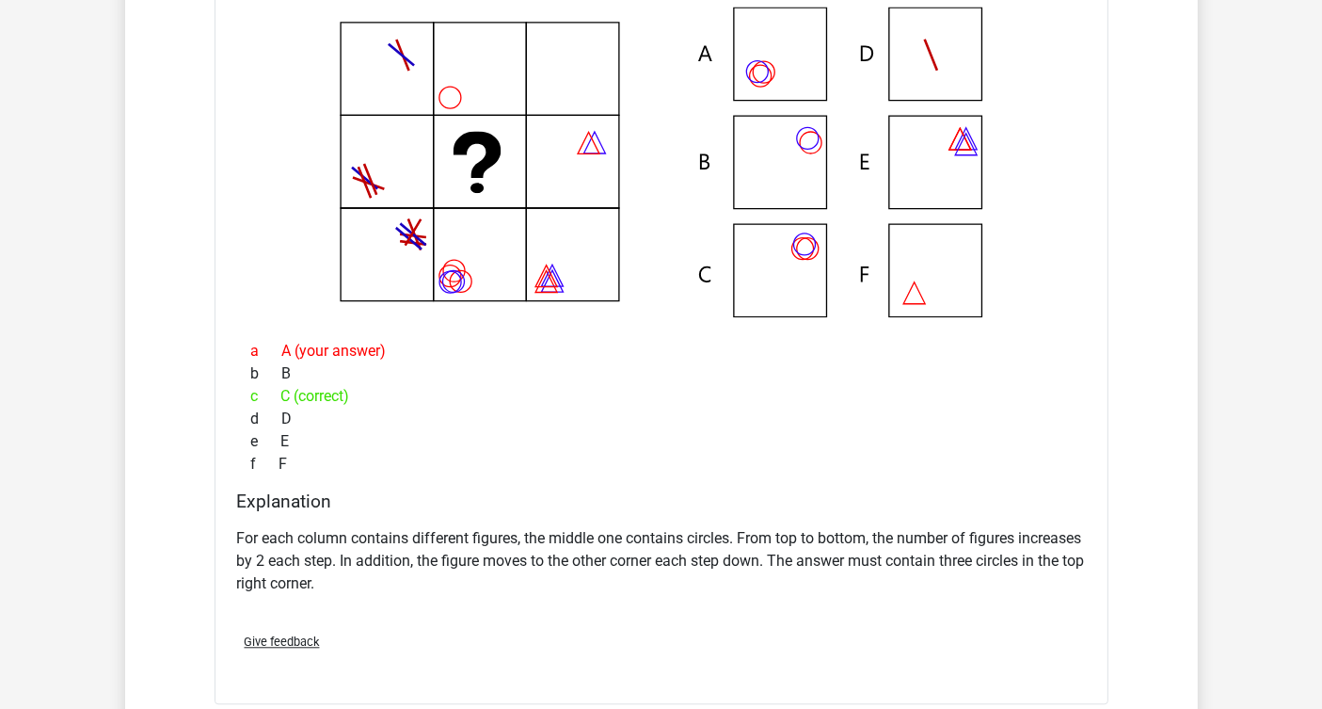
scroll to position [4408, 0]
click at [630, 529] on p "For each column contains different figures, the middle one contains circles. Fr…" at bounding box center [661, 563] width 849 height 68
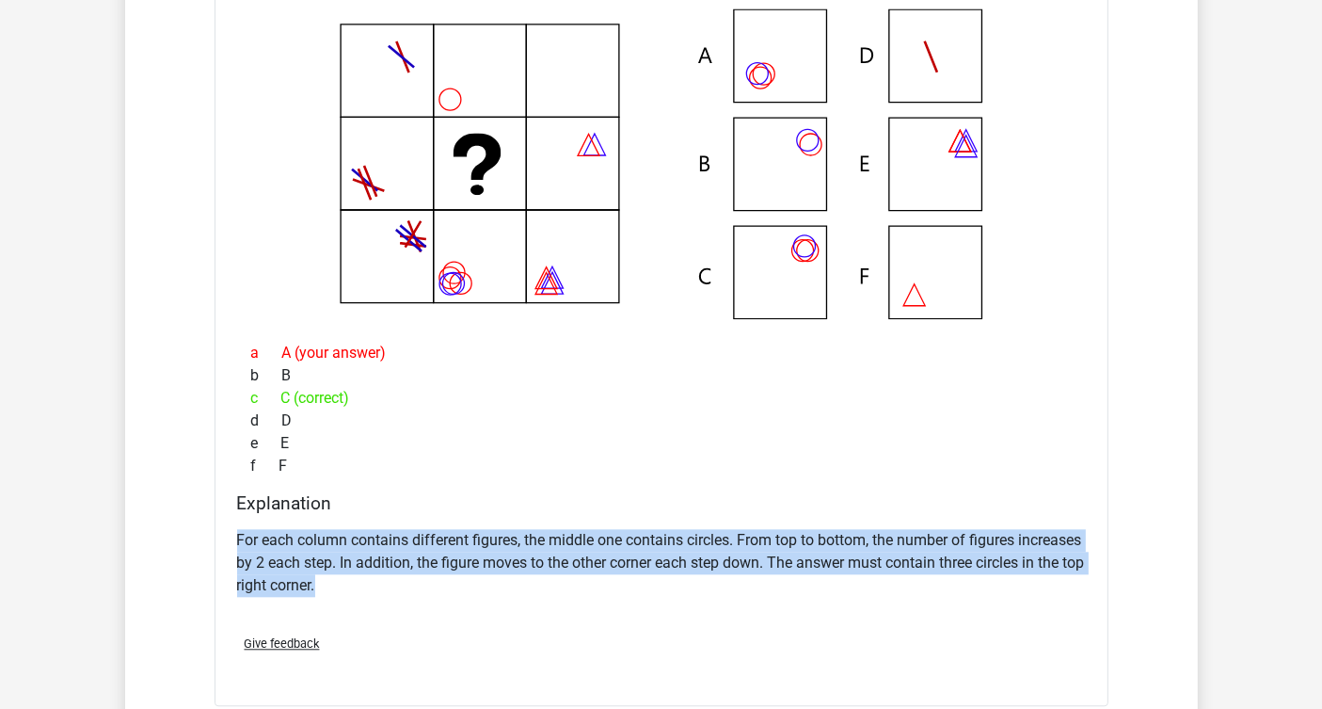
click at [630, 529] on p "For each column contains different figures, the middle one contains circles. Fr…" at bounding box center [661, 563] width 849 height 68
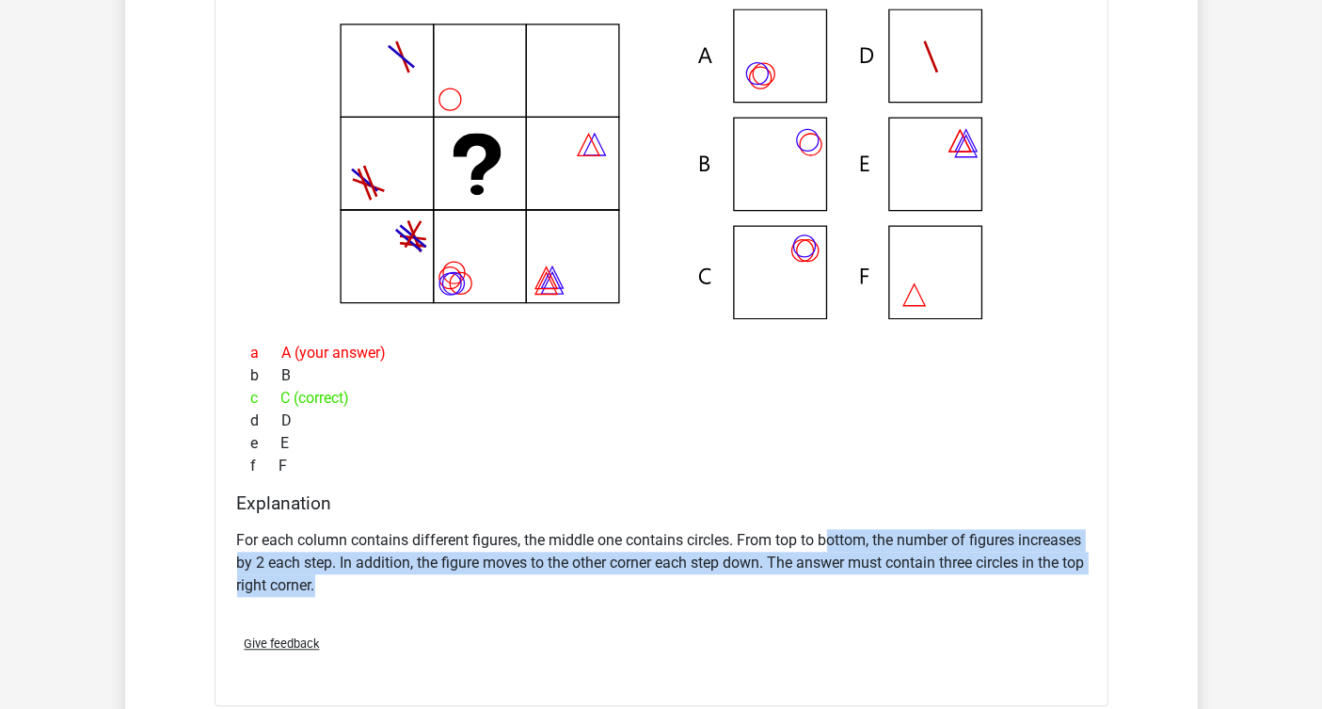
drag, startPoint x: 831, startPoint y: 534, endPoint x: 640, endPoint y: 570, distance: 194.6
click at [640, 570] on p "For each column contains different figures, the middle one contains circles. Fr…" at bounding box center [661, 563] width 849 height 68
click at [639, 570] on p "For each column contains different figures, the middle one contains circles. Fr…" at bounding box center [661, 563] width 849 height 68
click at [634, 566] on p "For each column contains different figures, the middle one contains circles. Fr…" at bounding box center [661, 563] width 849 height 68
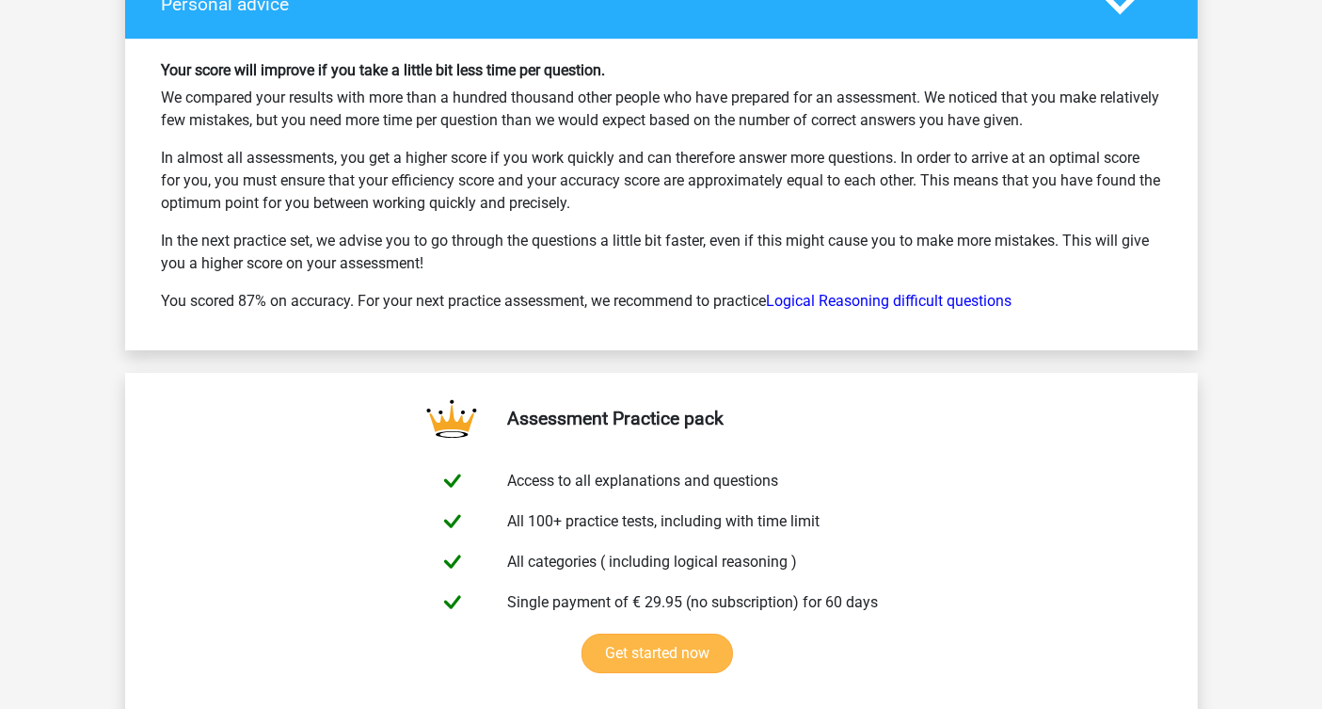
scroll to position [6065, 0]
